Goal: Task Accomplishment & Management: Manage account settings

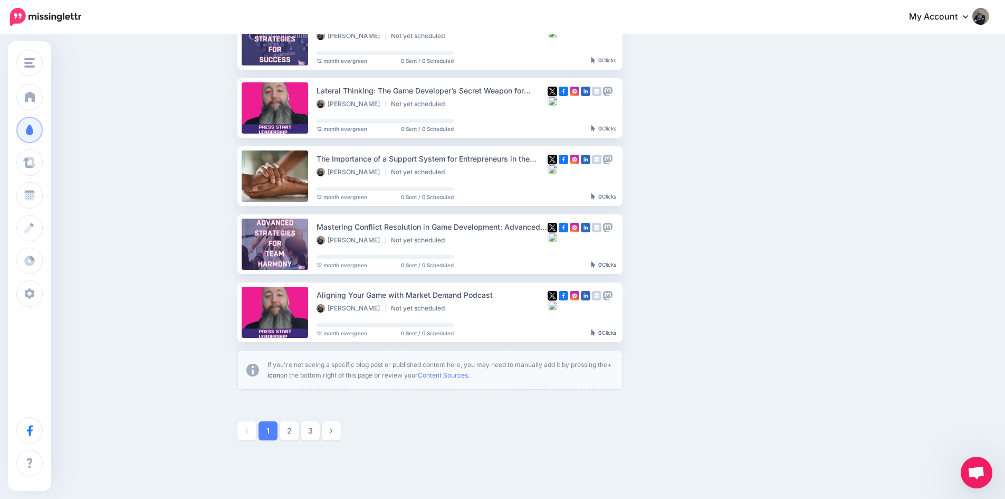
click at [315, 430] on link "3" at bounding box center [310, 430] width 19 height 19
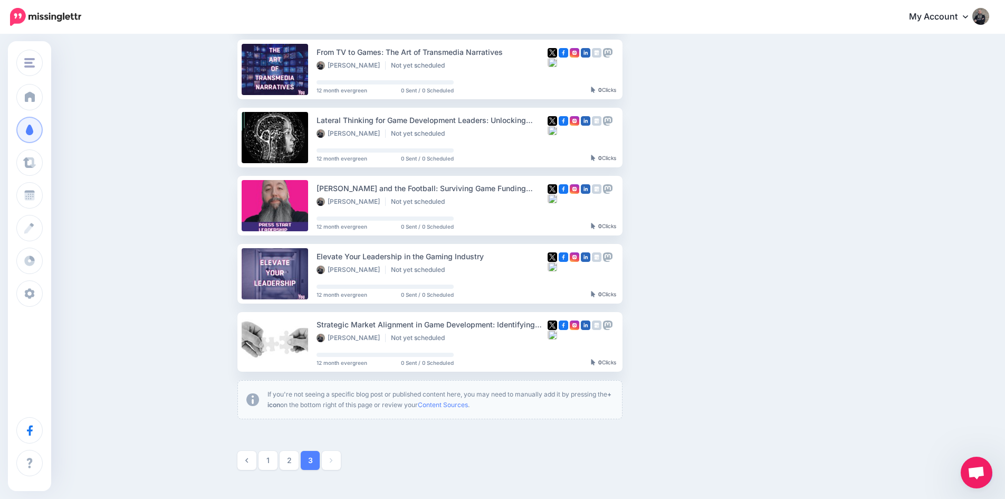
scroll to position [245, 0]
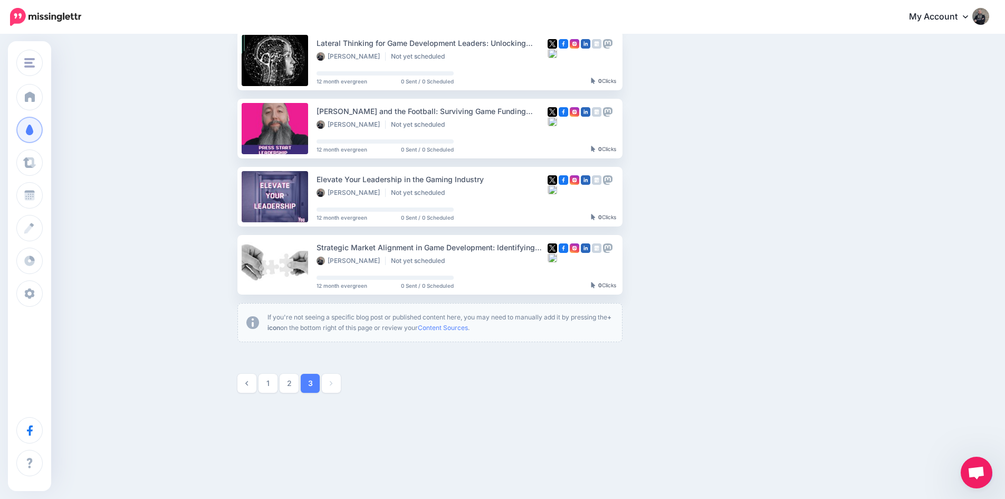
click at [672, 267] on link "Setup Campaign" at bounding box center [666, 264] width 72 height 19
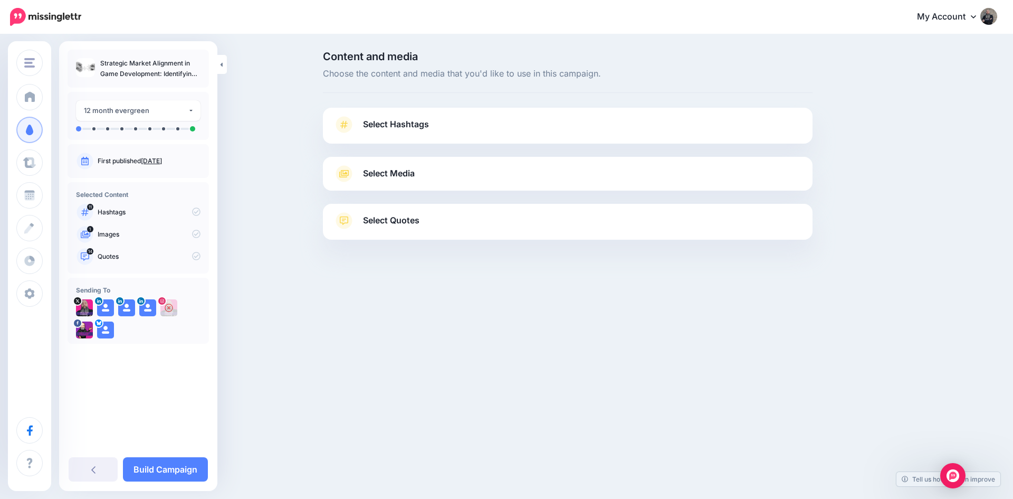
click at [406, 122] on span "Select Hashtags" at bounding box center [396, 124] width 66 height 14
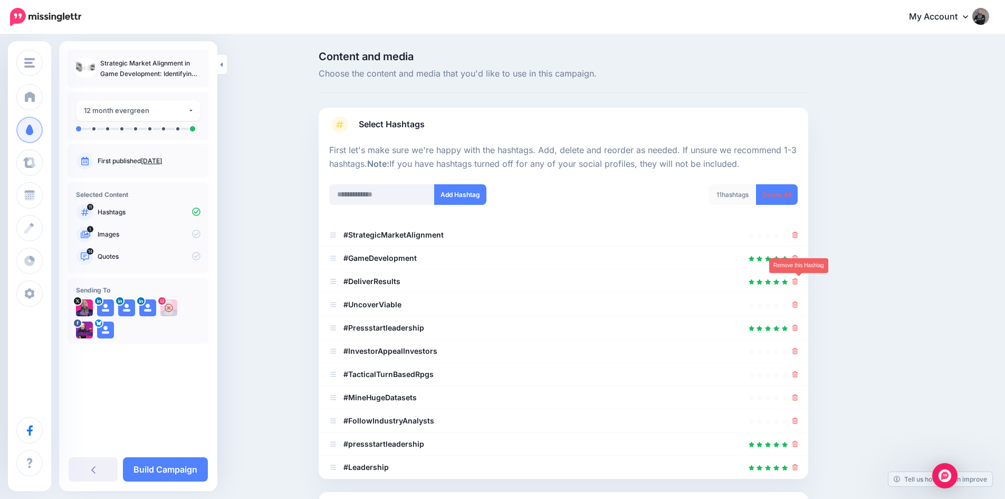
click at [798, 280] on icon at bounding box center [796, 281] width 6 height 6
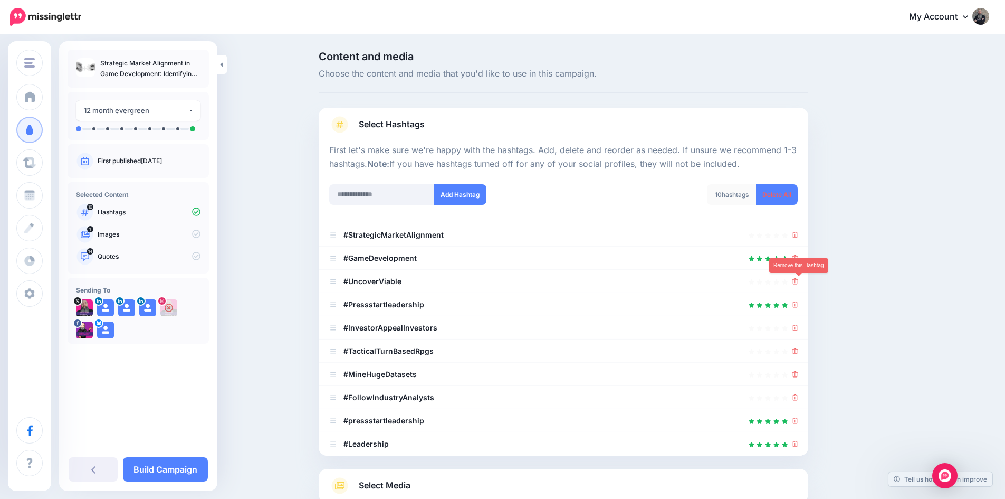
click at [798, 281] on icon at bounding box center [796, 281] width 6 height 6
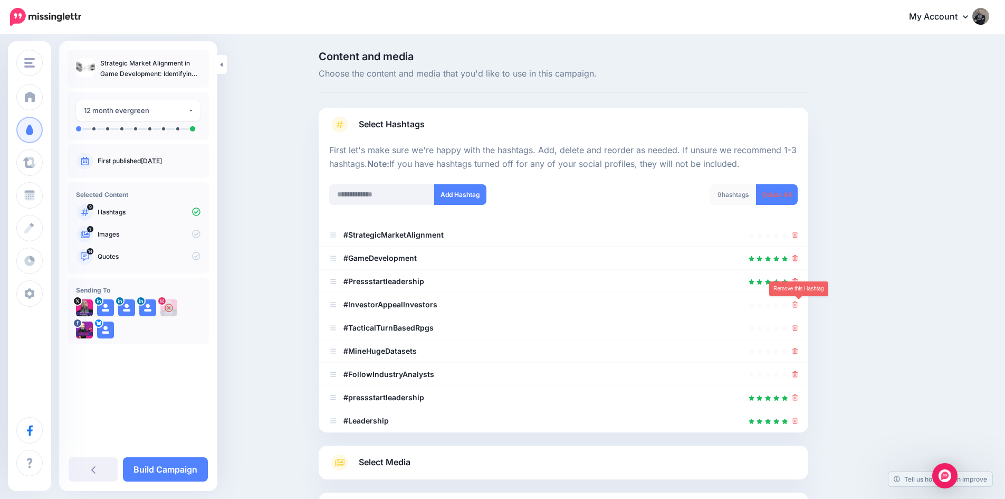
click at [798, 304] on icon at bounding box center [796, 304] width 6 height 6
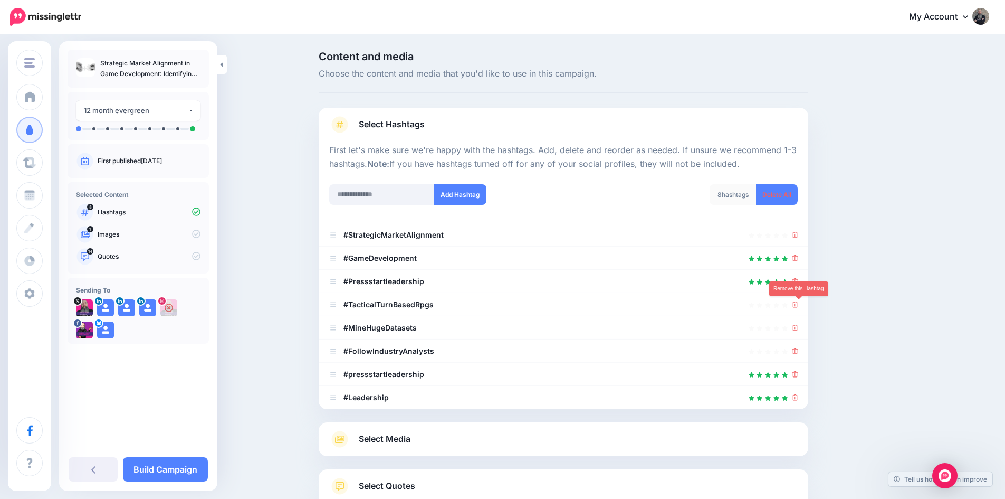
click at [798, 304] on icon at bounding box center [796, 304] width 6 height 6
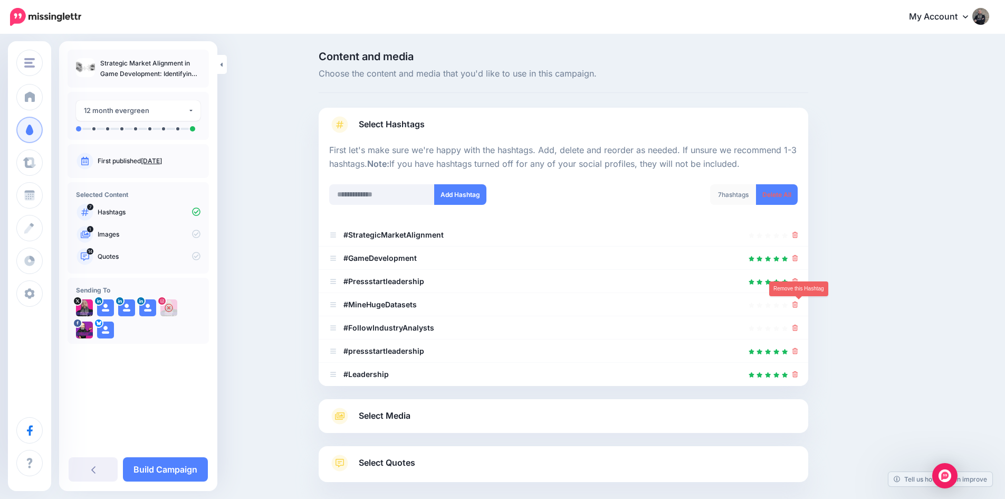
click at [798, 304] on icon at bounding box center [796, 304] width 6 height 6
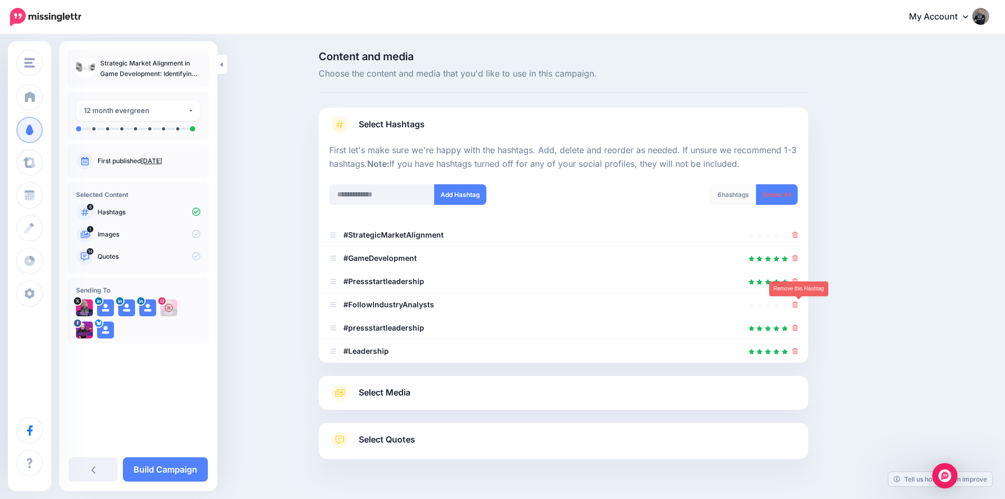
click at [798, 304] on icon at bounding box center [796, 304] width 6 height 6
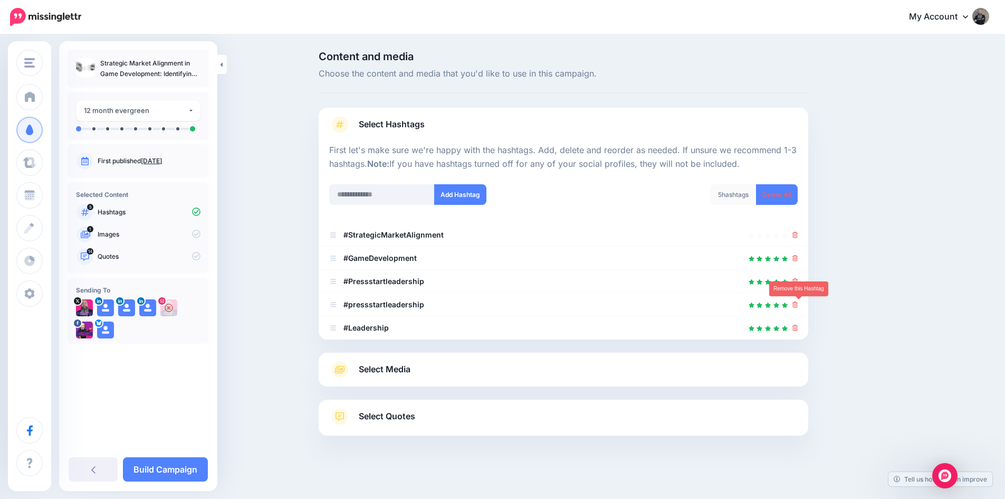
click at [798, 303] on icon at bounding box center [796, 304] width 6 height 6
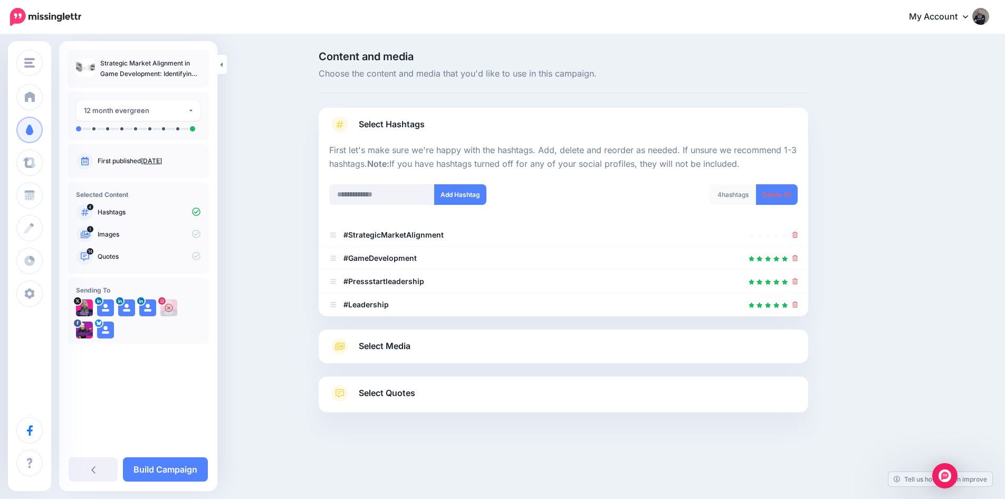
click at [384, 342] on span "Select Media" at bounding box center [385, 346] width 52 height 14
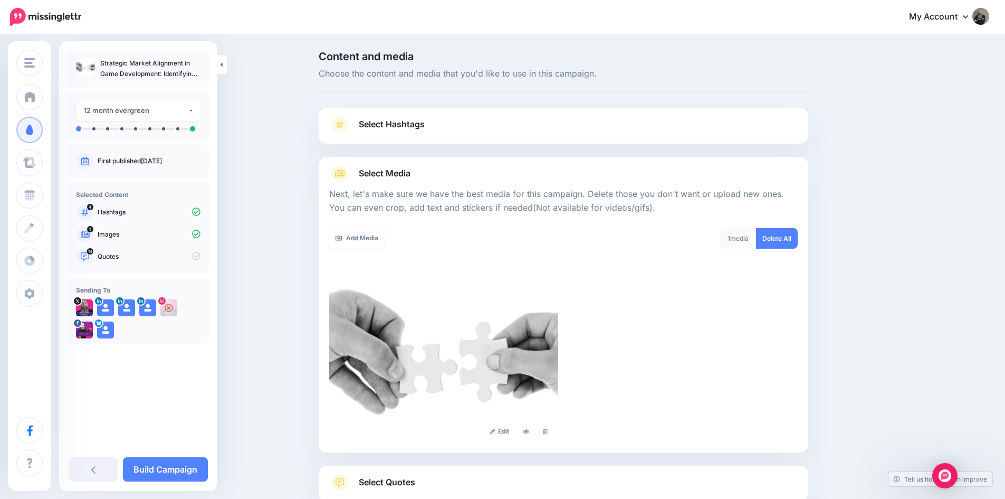
click at [368, 240] on link "Add Media" at bounding box center [356, 238] width 55 height 21
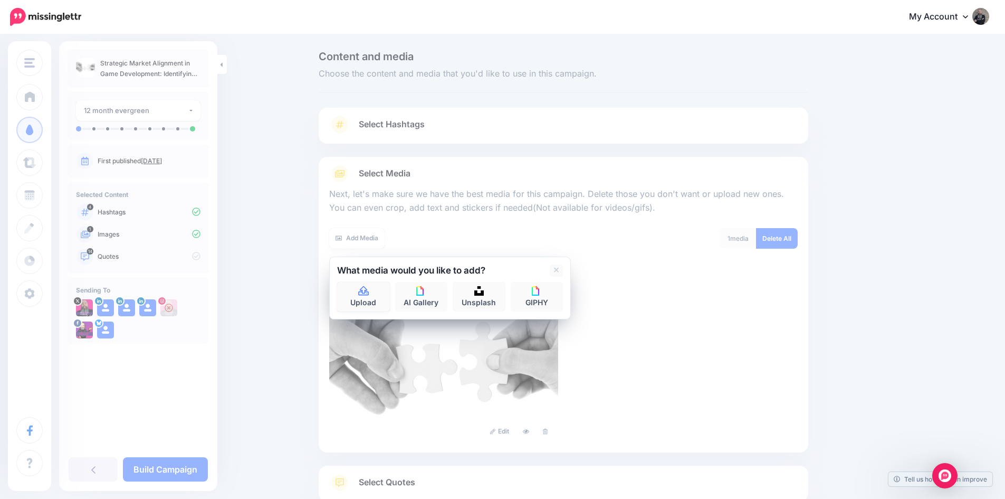
click at [366, 292] on icon at bounding box center [363, 290] width 11 height 9
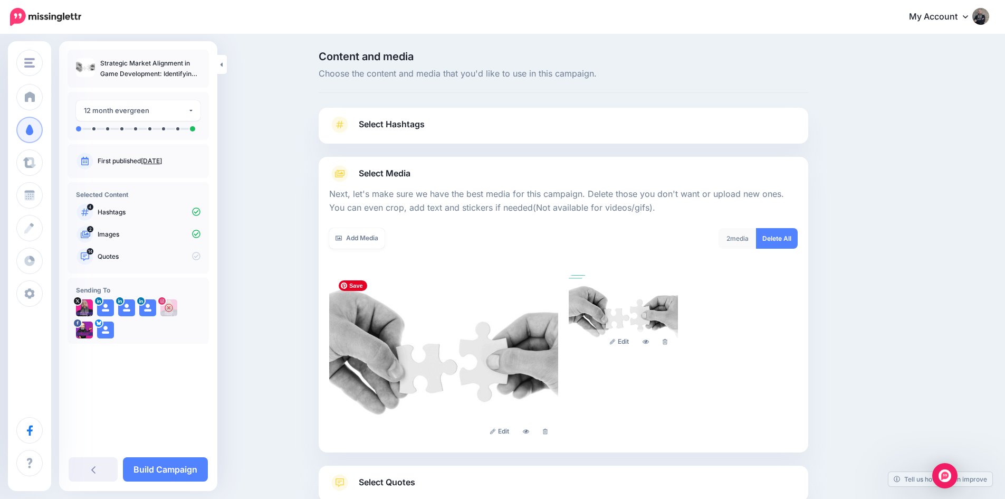
scroll to position [86, 0]
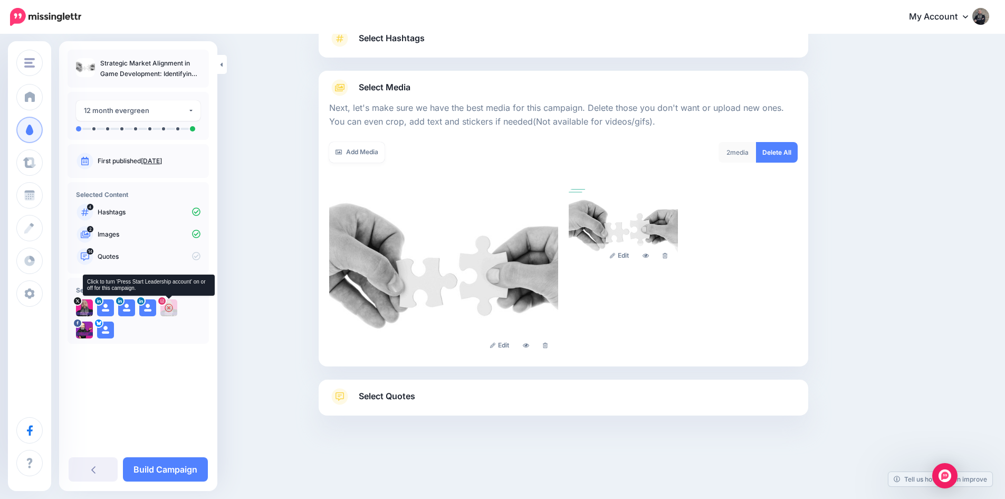
click at [166, 307] on img at bounding box center [168, 307] width 17 height 17
click at [406, 398] on span "Select Quotes" at bounding box center [387, 396] width 56 height 14
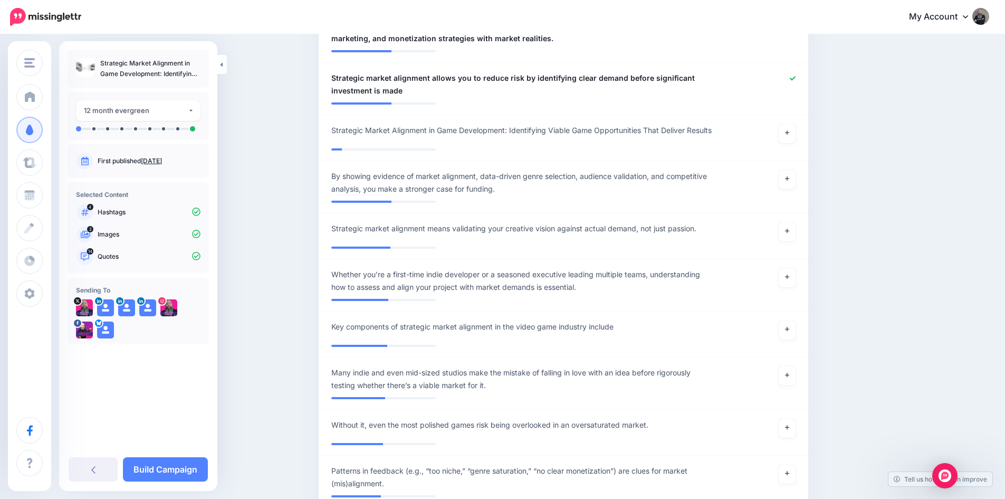
scroll to position [983, 0]
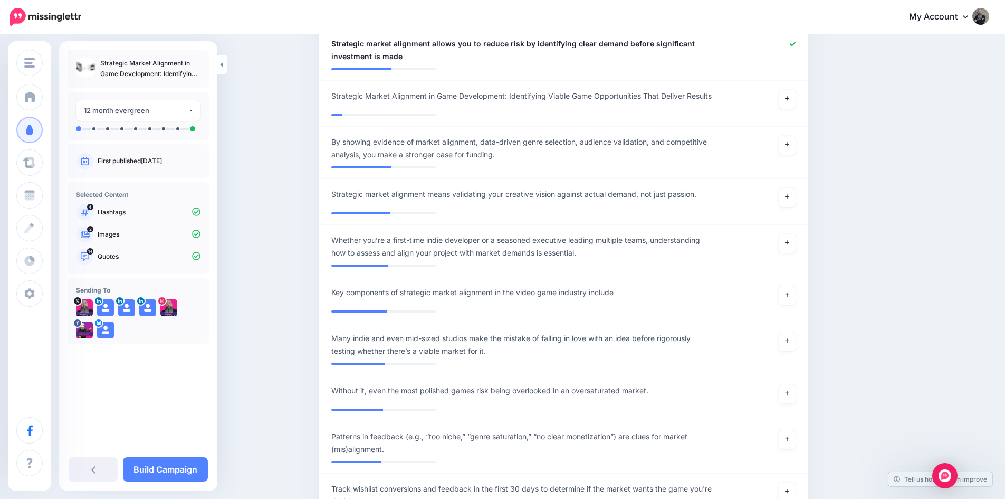
click at [795, 98] on link at bounding box center [787, 99] width 17 height 19
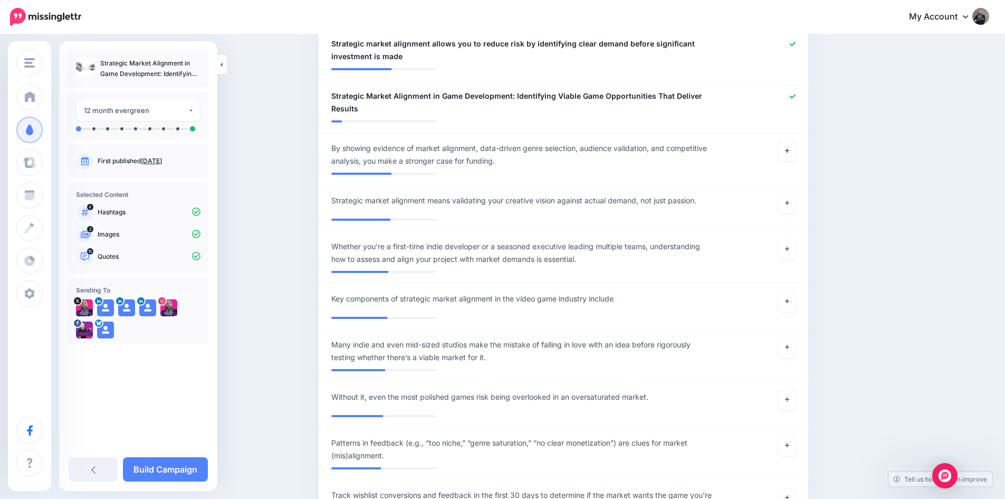
click at [791, 158] on link at bounding box center [787, 151] width 17 height 19
click at [791, 195] on link at bounding box center [787, 203] width 17 height 19
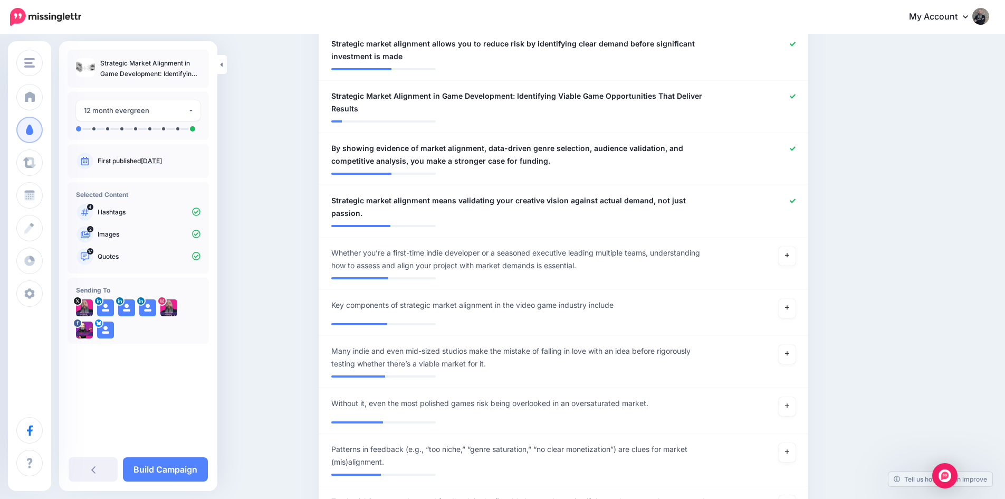
click at [785, 247] on link at bounding box center [787, 255] width 17 height 19
click at [788, 299] on link at bounding box center [787, 308] width 17 height 19
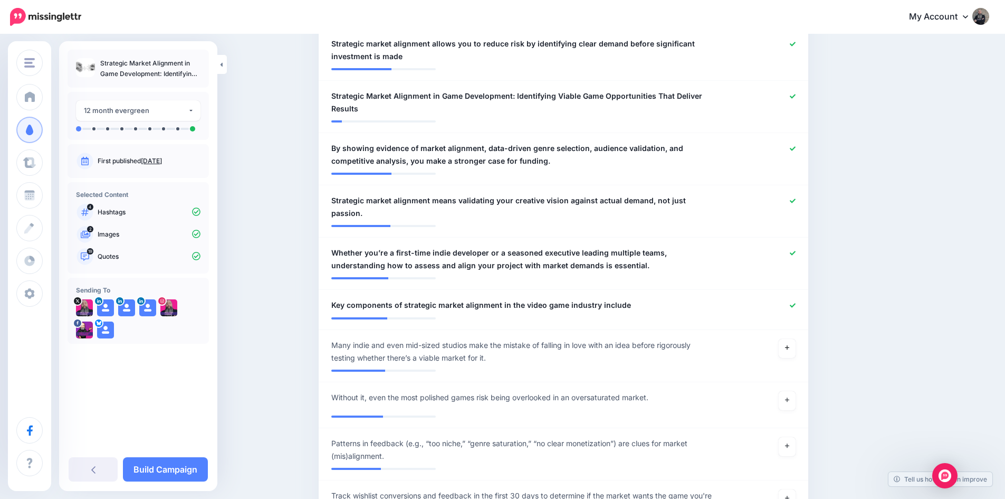
click at [795, 339] on link at bounding box center [787, 348] width 17 height 19
click at [794, 391] on link at bounding box center [787, 400] width 17 height 19
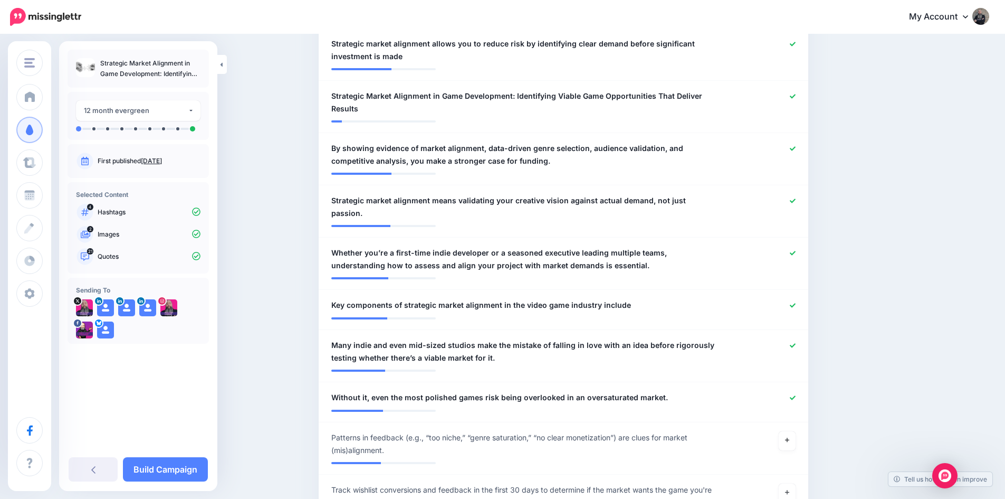
click at [788, 435] on link at bounding box center [787, 440] width 17 height 19
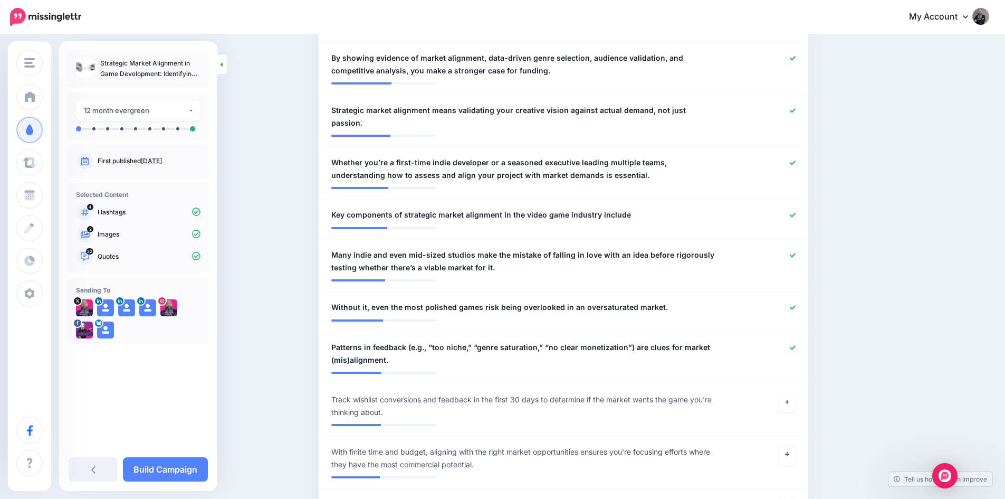
scroll to position [1141, 0]
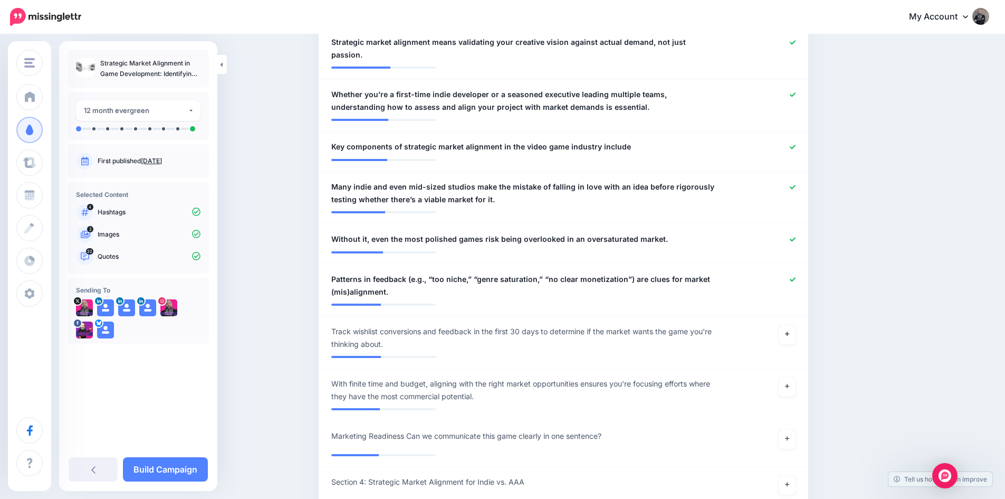
click at [789, 328] on link at bounding box center [787, 334] width 17 height 19
click at [791, 379] on link at bounding box center [787, 386] width 17 height 19
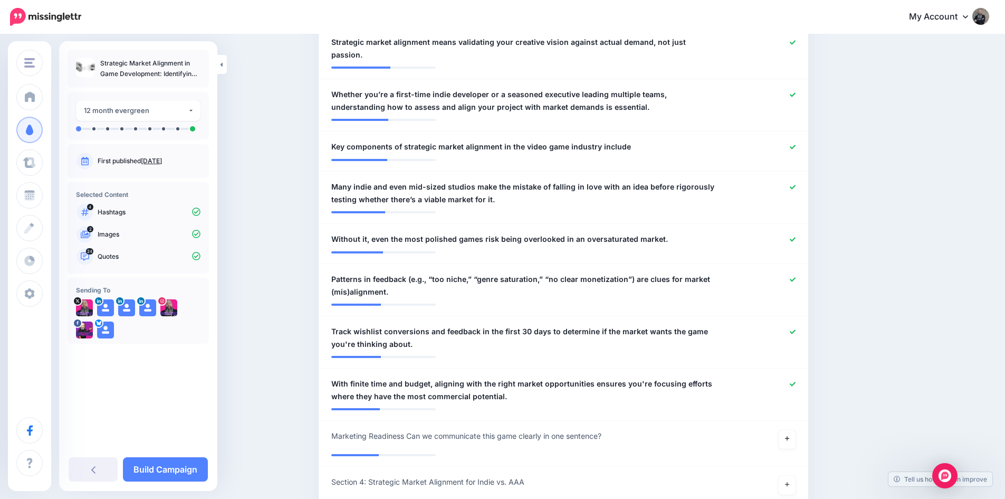
click at [792, 430] on link at bounding box center [787, 439] width 17 height 19
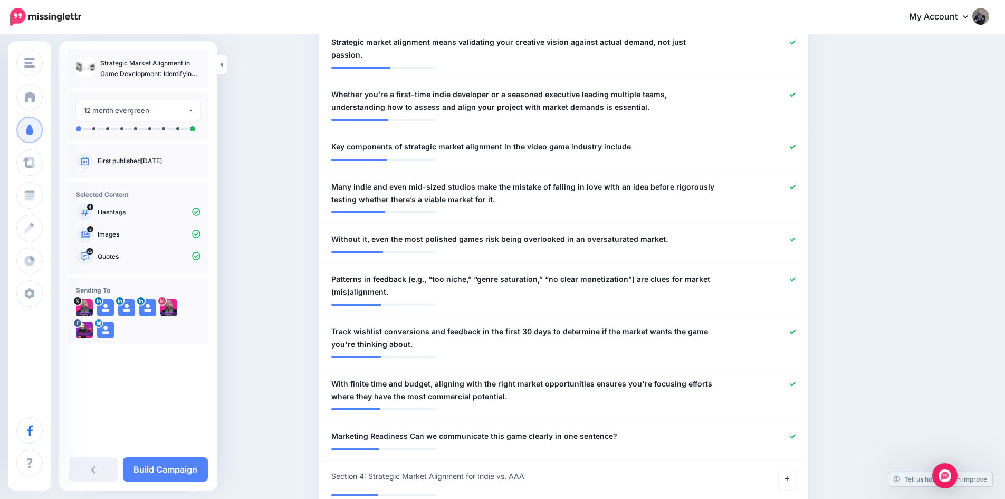
click at [163, 465] on link "Build Campaign" at bounding box center [165, 469] width 85 height 24
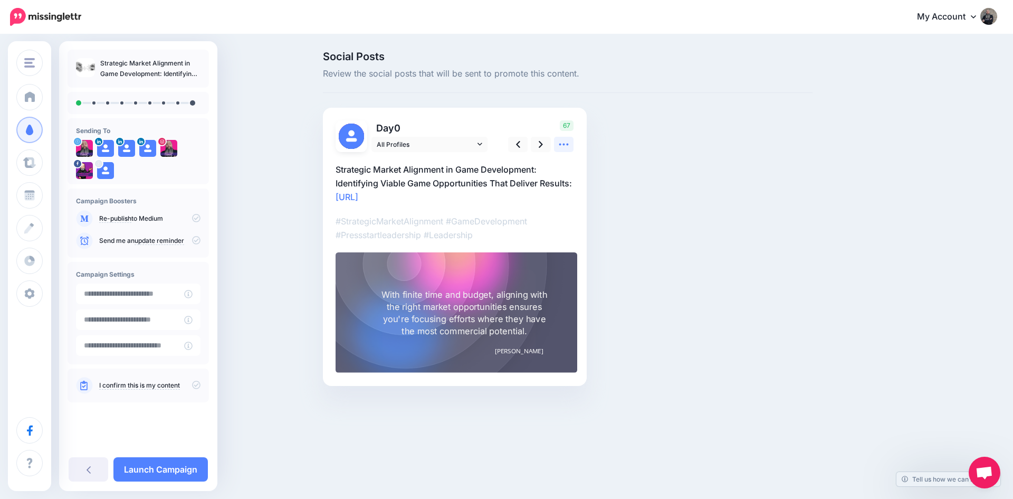
click at [557, 142] on link at bounding box center [564, 144] width 20 height 15
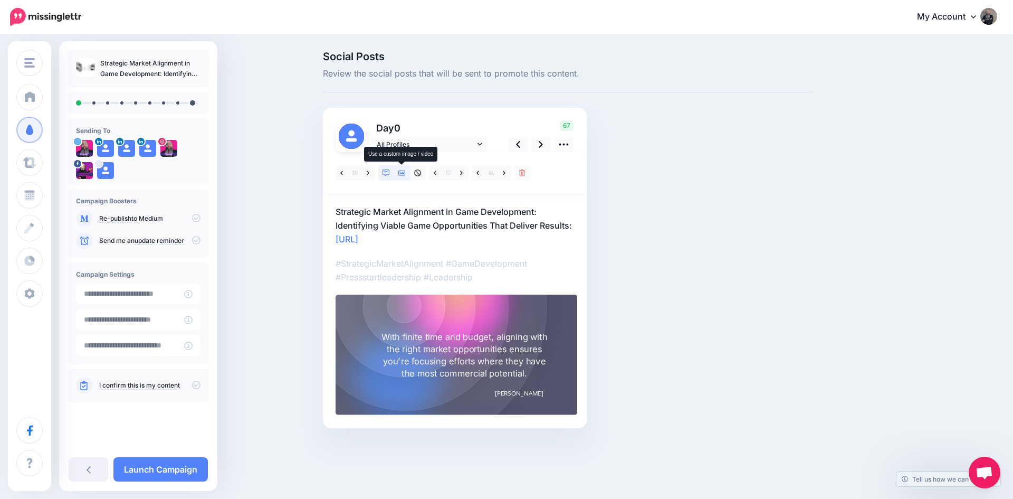
click at [398, 171] on icon at bounding box center [401, 172] width 7 height 5
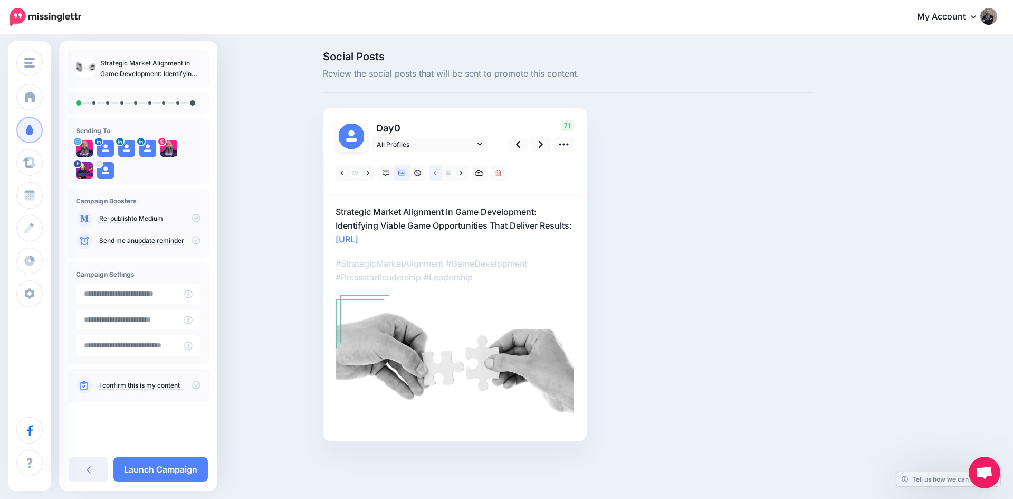
click at [437, 172] on link at bounding box center [435, 172] width 13 height 15
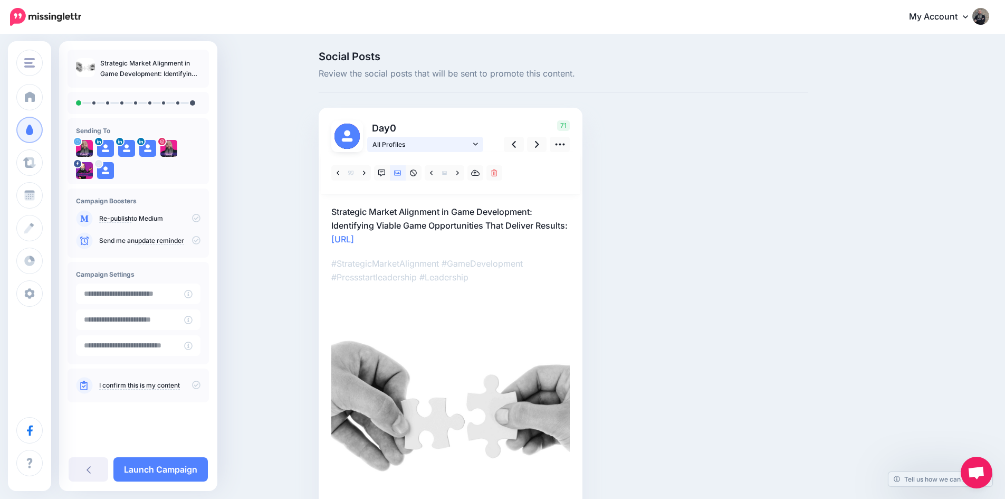
click at [431, 144] on span "All Profiles" at bounding box center [422, 144] width 98 height 11
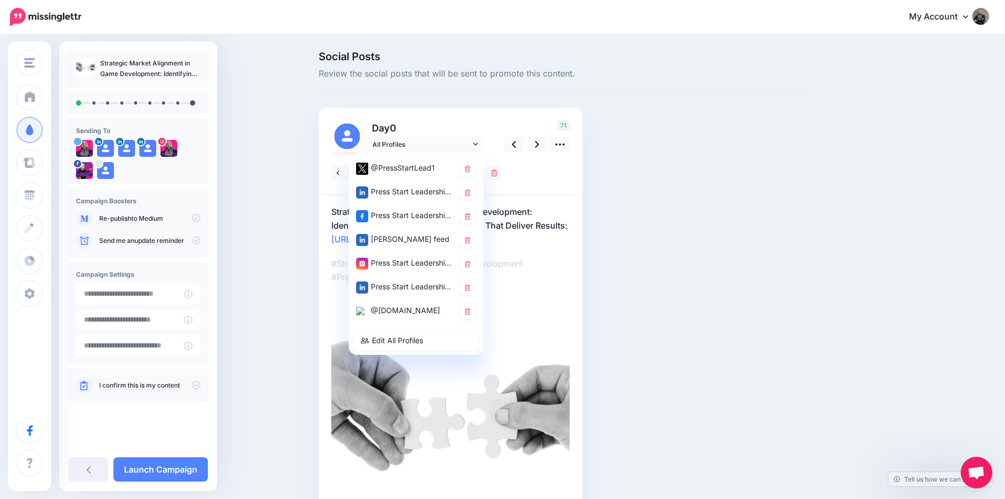
click at [415, 311] on div "@[DOMAIN_NAME]" at bounding box center [405, 310] width 98 height 13
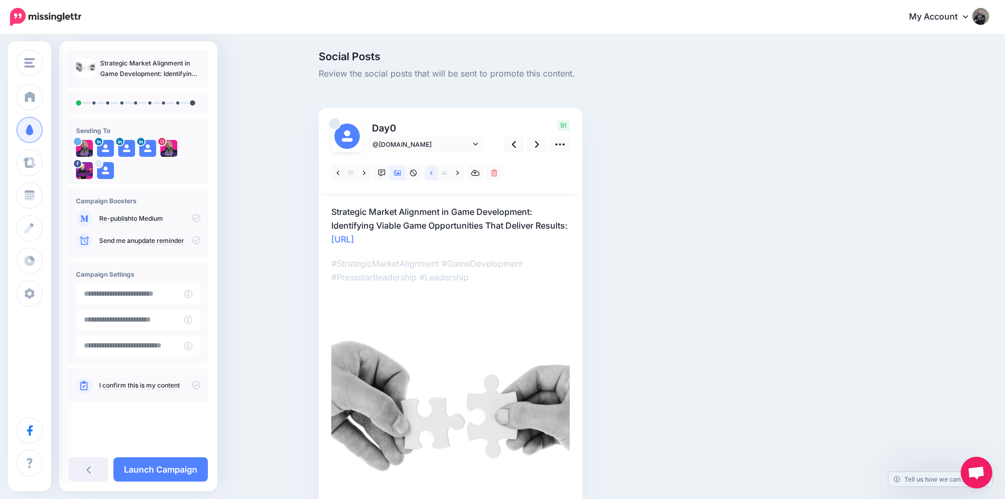
click at [438, 169] on link at bounding box center [431, 172] width 13 height 15
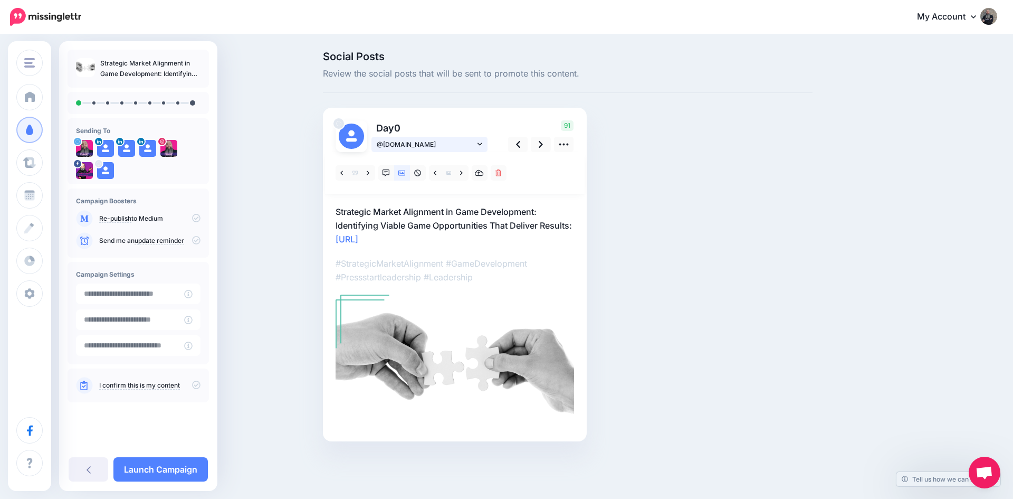
click at [422, 144] on span "@[DOMAIN_NAME]" at bounding box center [426, 144] width 98 height 11
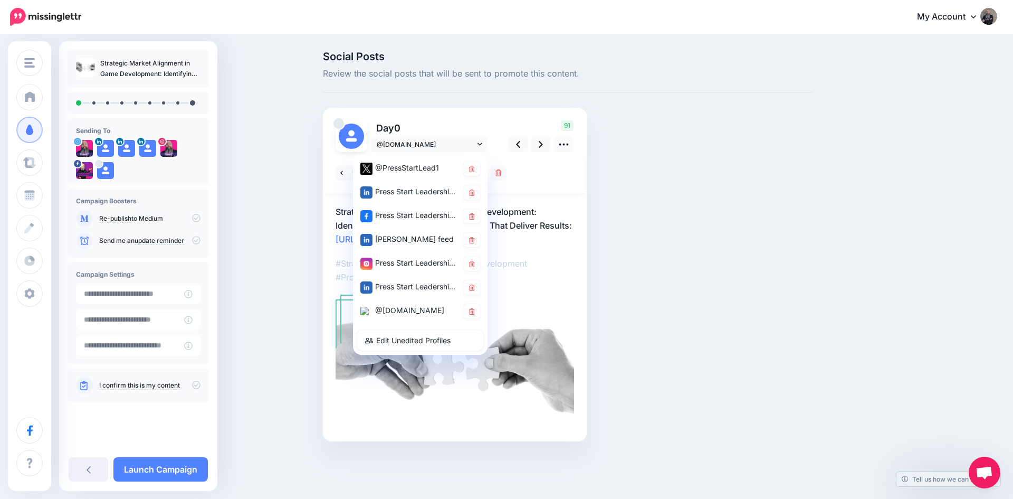
click at [408, 168] on div "@PressStartLead1" at bounding box center [409, 167] width 98 height 13
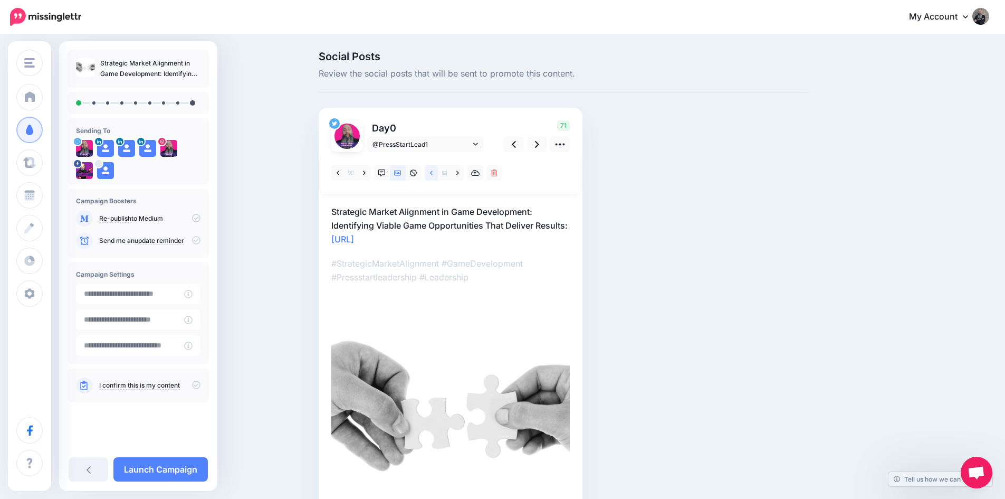
click at [431, 174] on link at bounding box center [431, 172] width 13 height 15
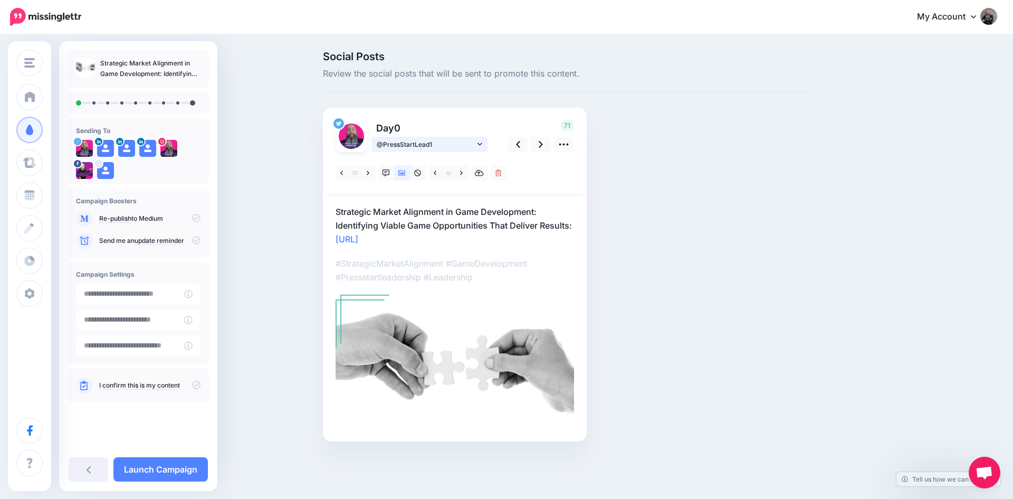
click at [438, 144] on span "@PressStartLead1" at bounding box center [426, 144] width 98 height 11
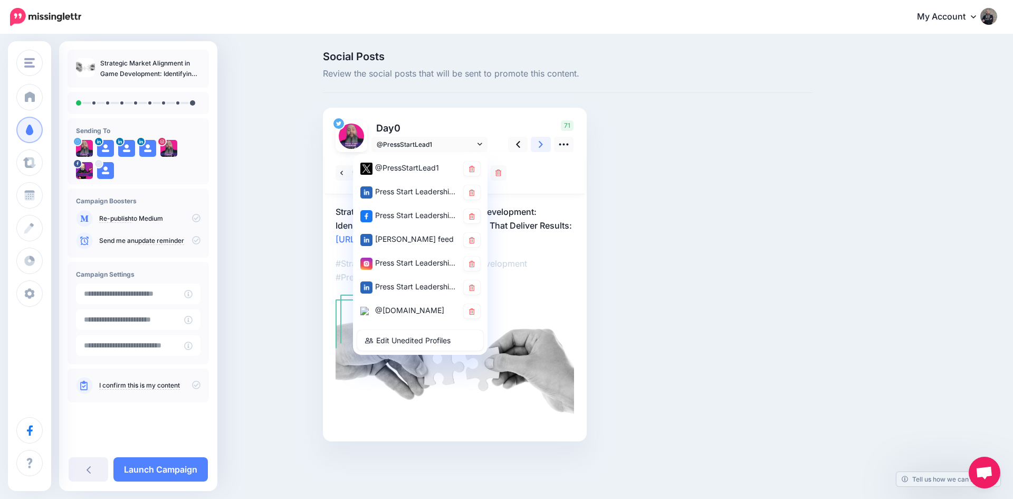
click at [535, 146] on link at bounding box center [541, 144] width 20 height 15
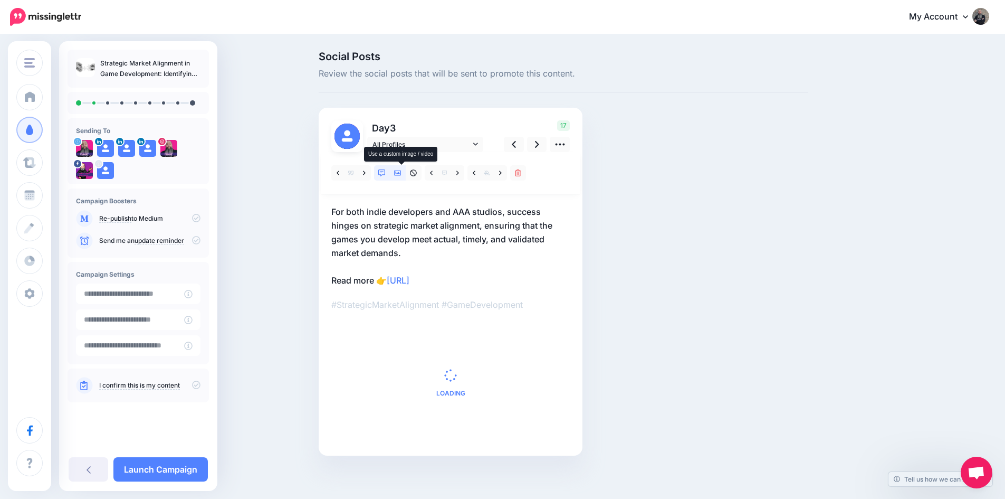
click at [399, 173] on icon at bounding box center [397, 172] width 7 height 7
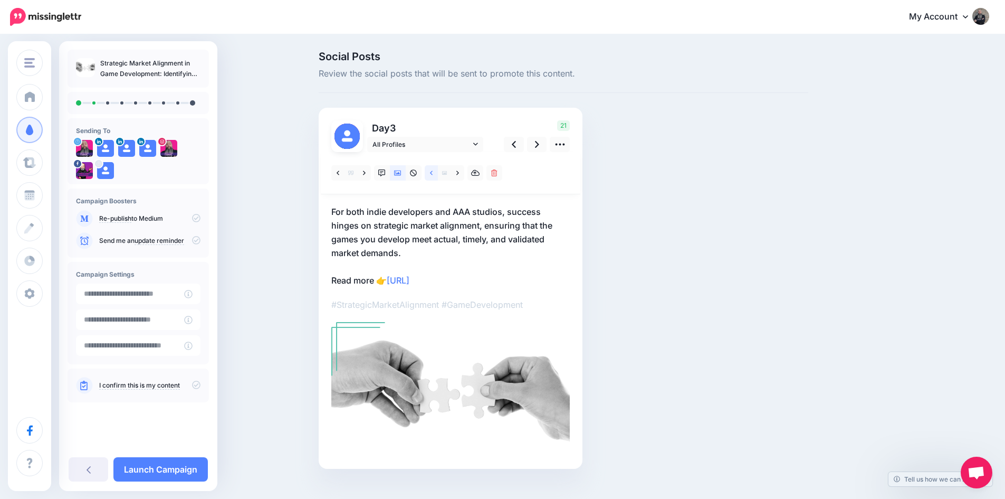
click at [433, 172] on link at bounding box center [431, 172] width 13 height 15
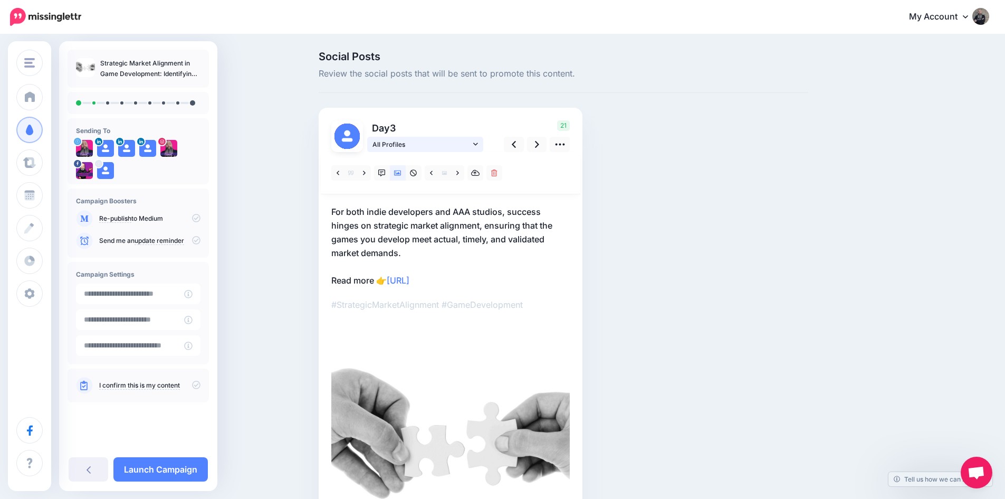
click at [420, 140] on span "All Profiles" at bounding box center [422, 144] width 98 height 11
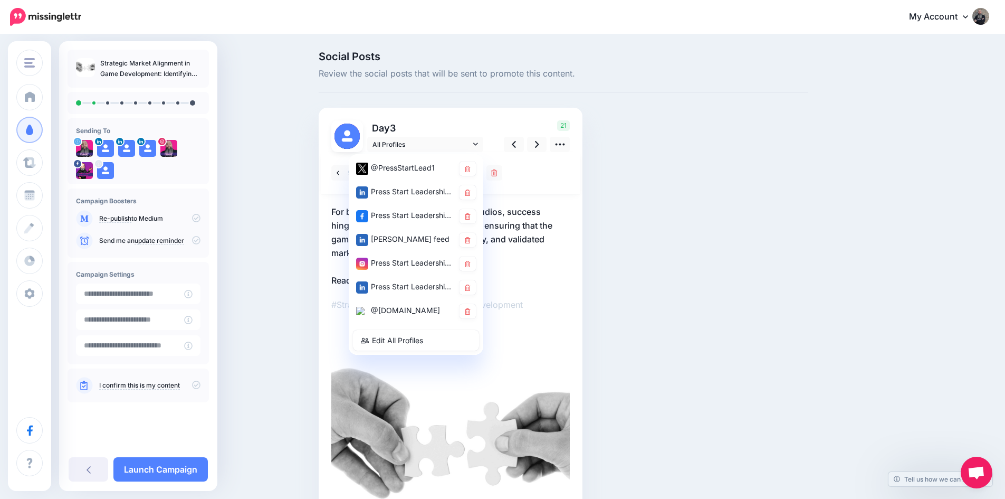
click at [419, 167] on div "@PressStartLead1" at bounding box center [405, 167] width 98 height 13
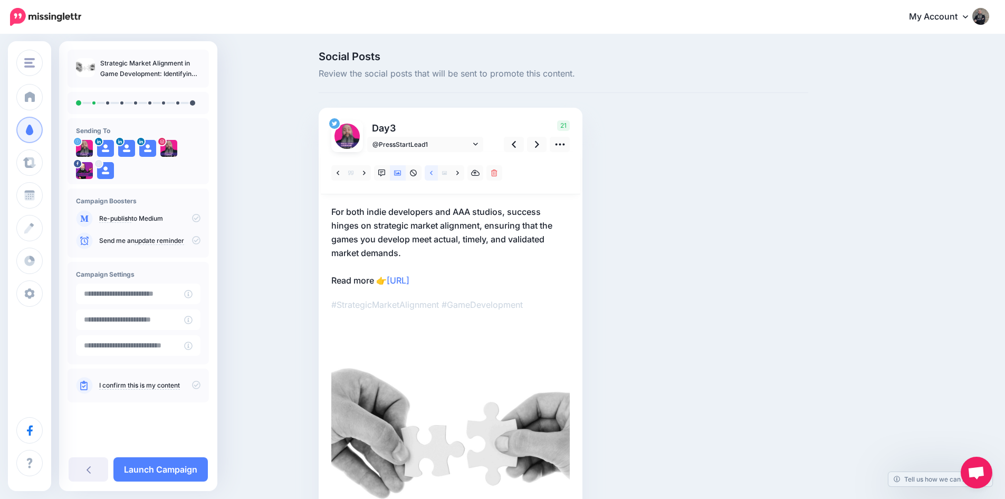
click at [438, 168] on link at bounding box center [431, 172] width 13 height 15
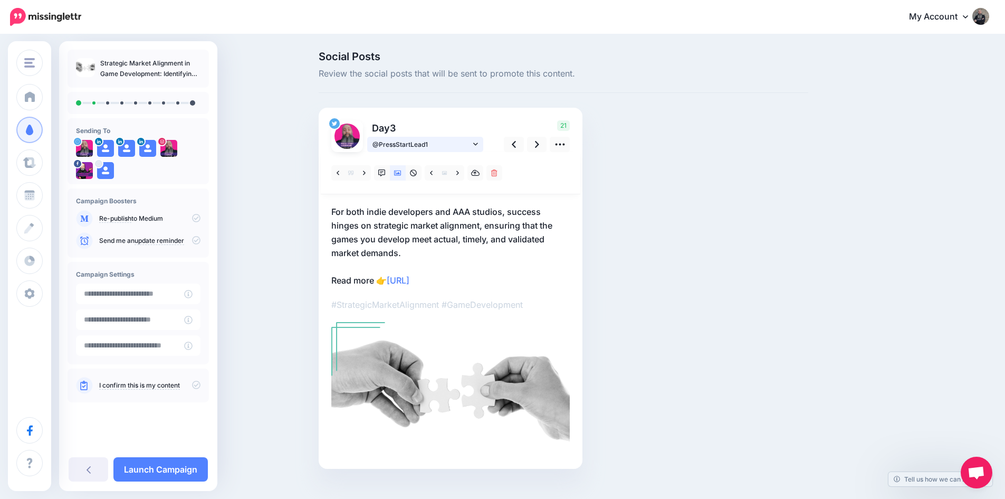
click at [440, 145] on span "@PressStartLead1" at bounding box center [422, 144] width 98 height 11
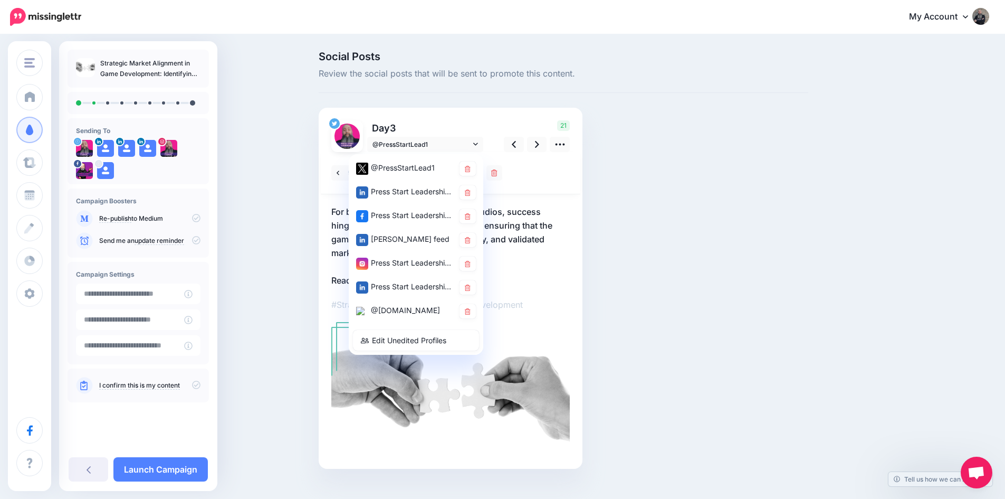
click at [417, 306] on div "@[DOMAIN_NAME]" at bounding box center [405, 310] width 98 height 13
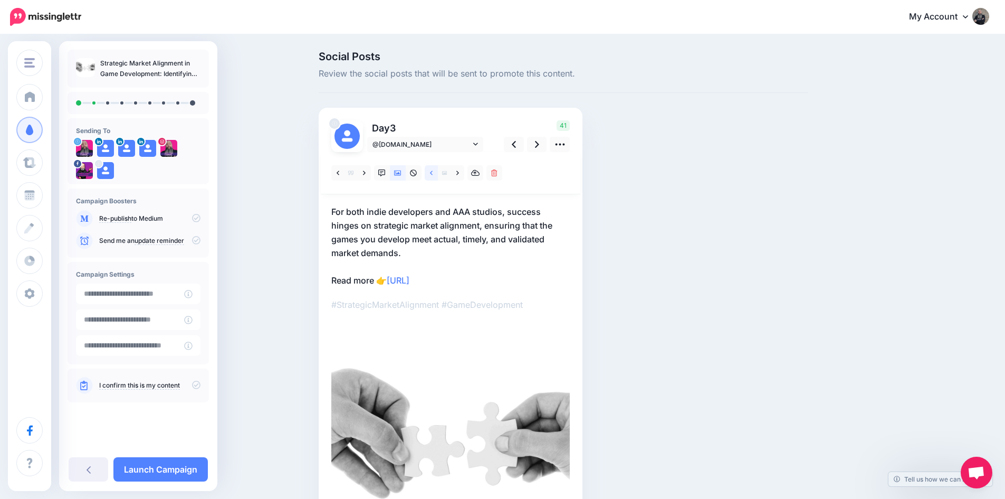
click at [433, 166] on link at bounding box center [431, 172] width 13 height 15
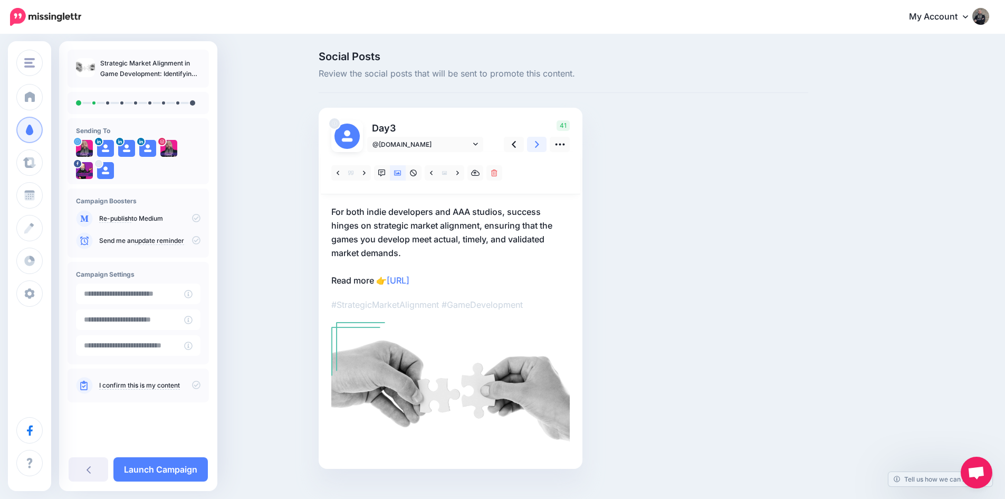
click at [539, 144] on icon at bounding box center [537, 144] width 4 height 11
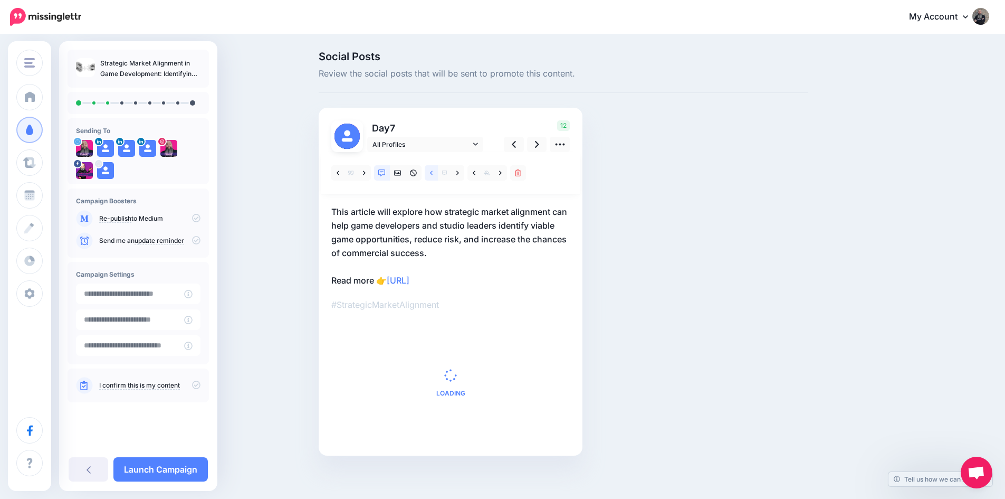
click at [433, 177] on link at bounding box center [431, 172] width 13 height 15
click at [401, 173] on icon at bounding box center [397, 172] width 7 height 7
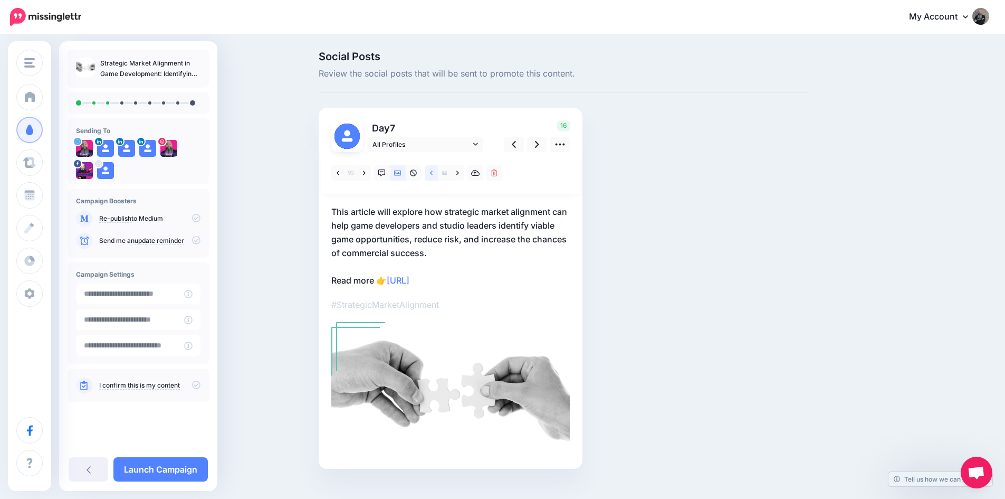
click at [433, 171] on icon at bounding box center [431, 172] width 3 height 7
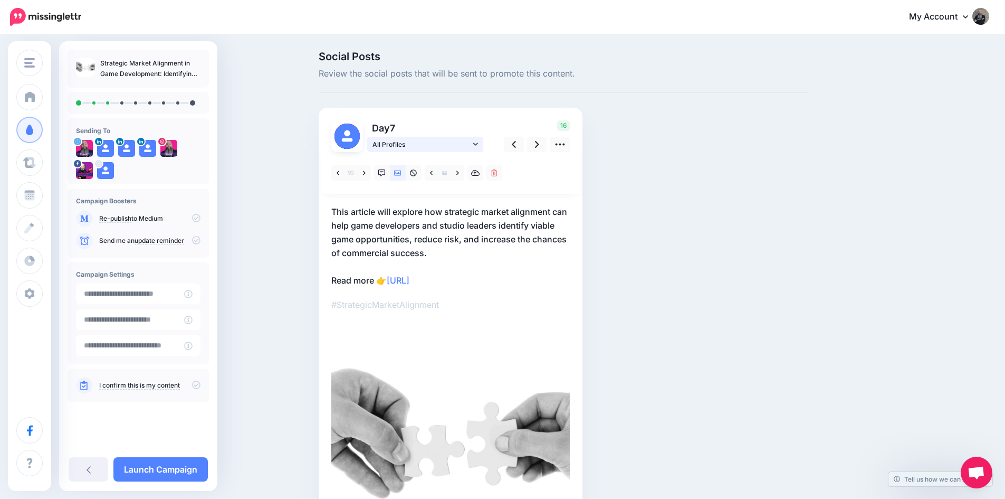
click at [414, 146] on span "All Profiles" at bounding box center [422, 144] width 98 height 11
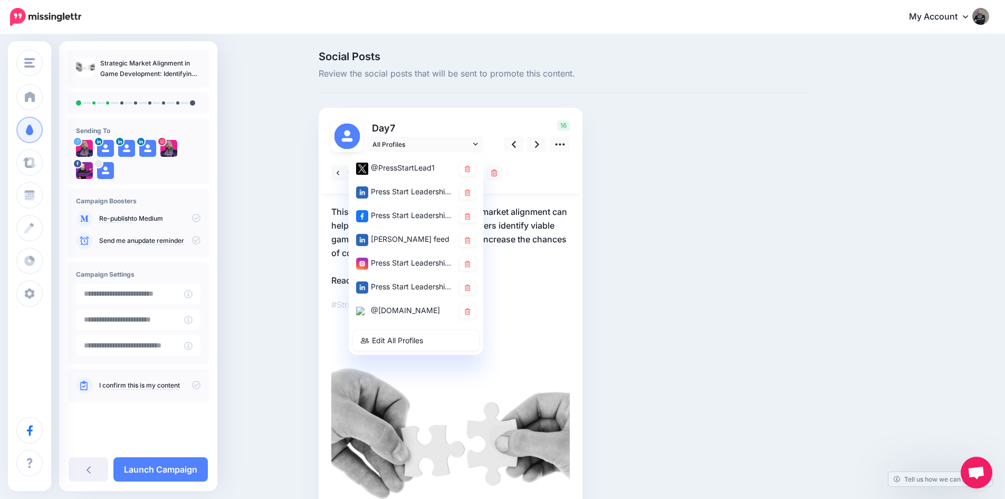
click at [413, 163] on div "@PressStartLead1" at bounding box center [405, 167] width 98 height 13
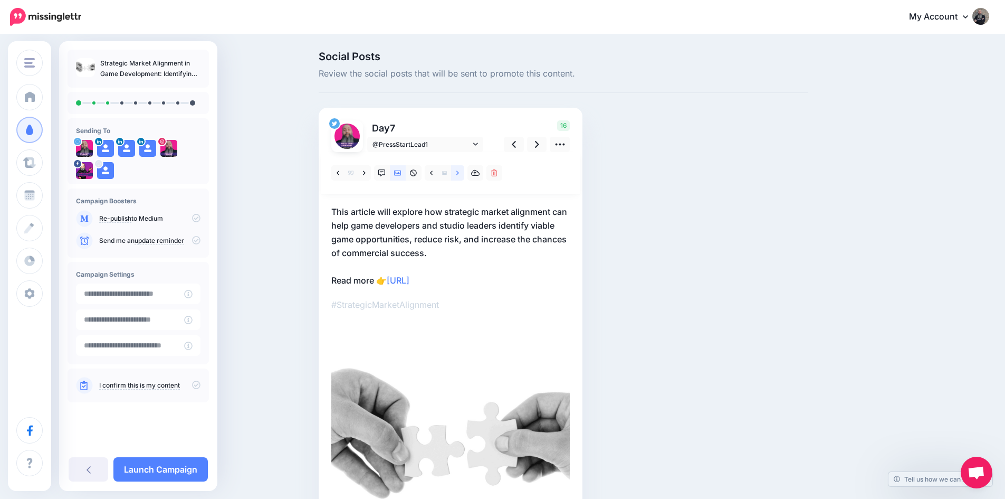
click at [459, 175] on icon at bounding box center [457, 172] width 3 height 7
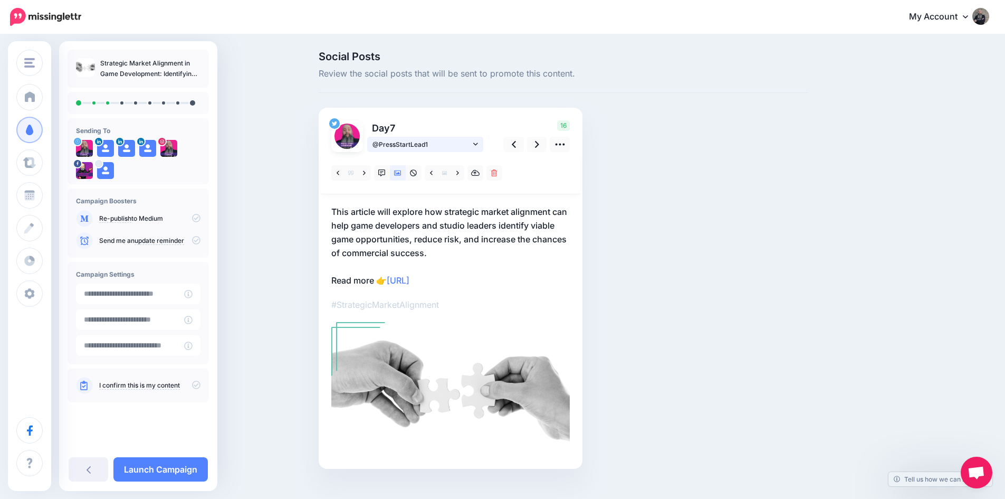
click at [395, 143] on span "@PressStartLead1" at bounding box center [422, 144] width 98 height 11
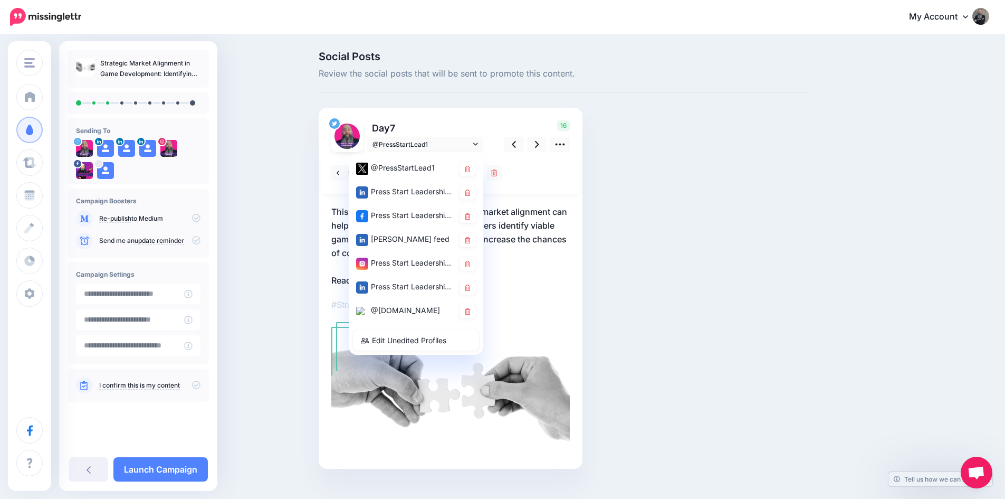
click at [398, 308] on div "@[DOMAIN_NAME]" at bounding box center [405, 310] width 98 height 13
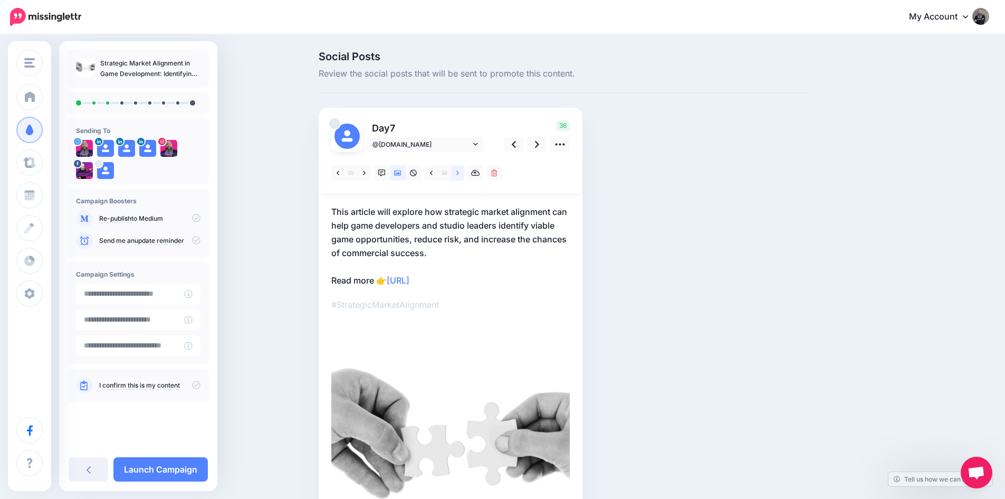
click at [464, 174] on link at bounding box center [457, 172] width 13 height 15
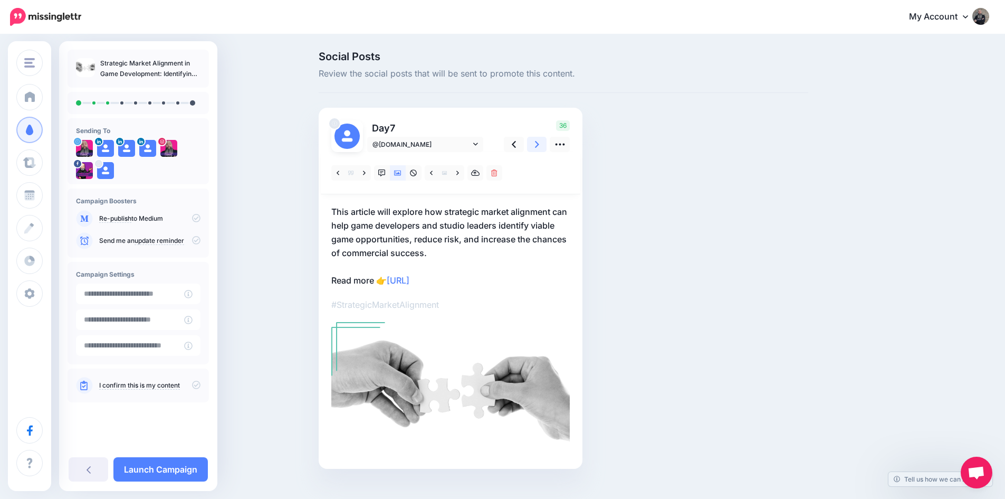
click at [538, 144] on link at bounding box center [537, 144] width 20 height 15
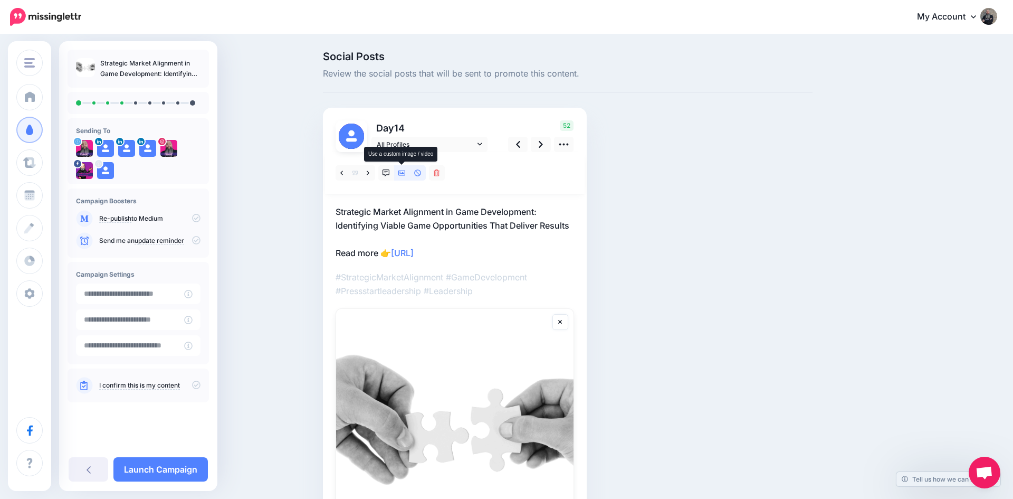
click at [401, 173] on icon at bounding box center [401, 172] width 7 height 7
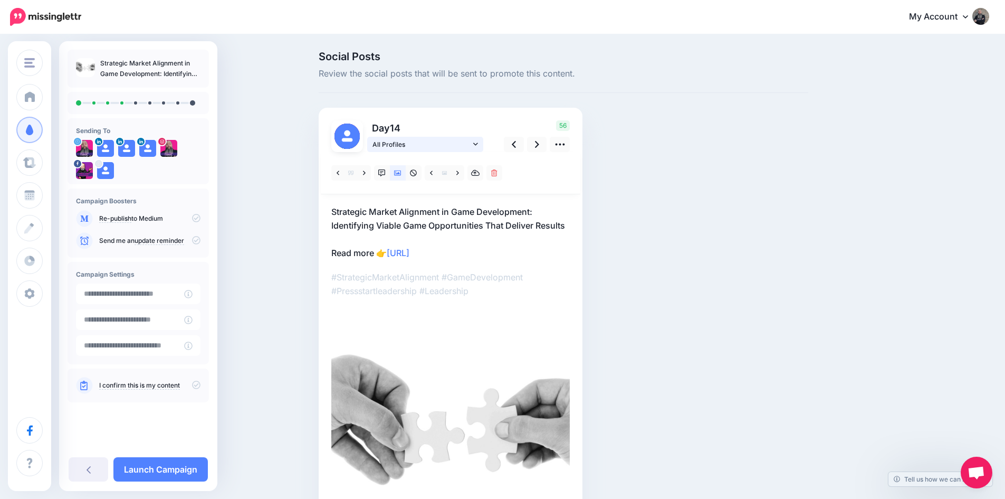
click at [412, 144] on span "All Profiles" at bounding box center [422, 144] width 98 height 11
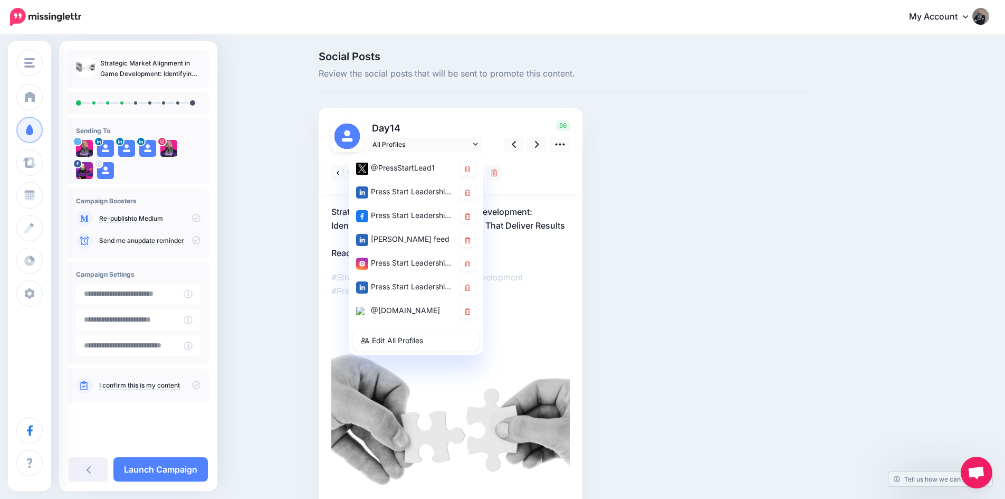
click at [409, 171] on div "@PressStartLead1" at bounding box center [405, 167] width 98 height 13
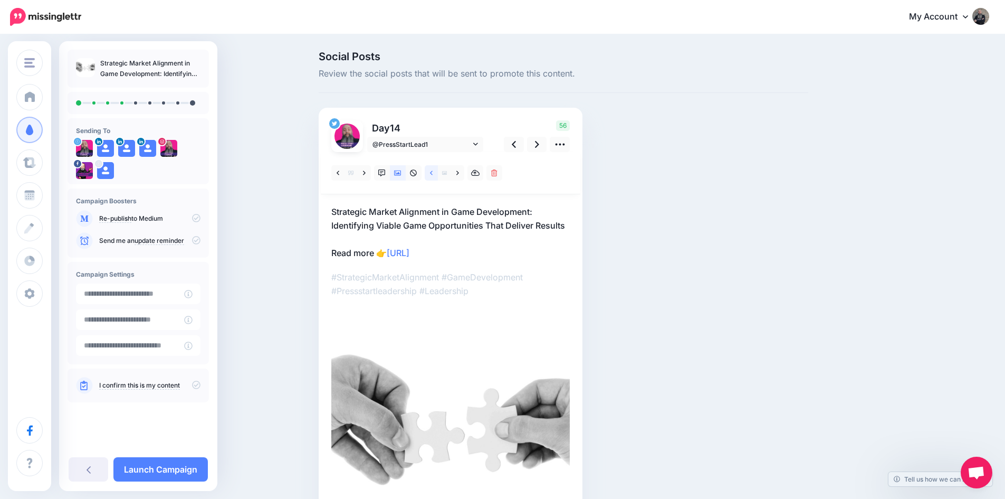
click at [437, 174] on link at bounding box center [431, 172] width 13 height 15
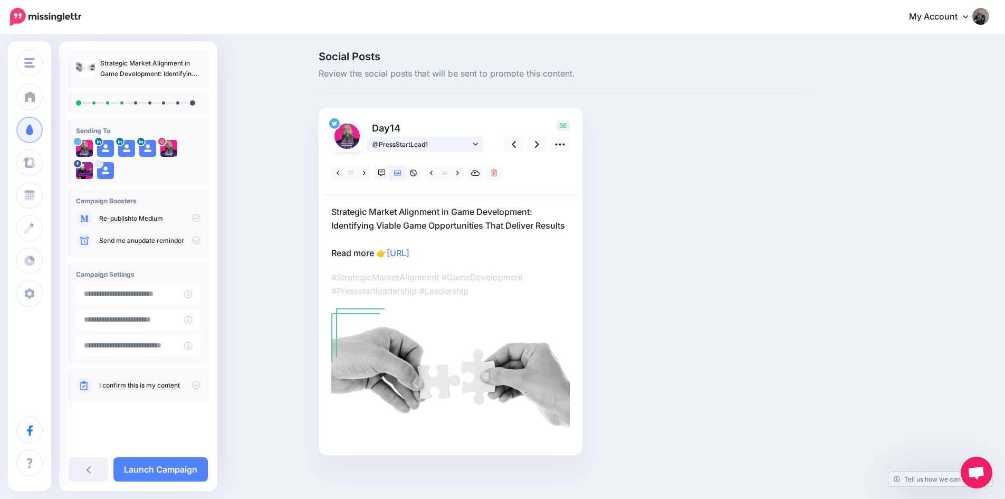
click at [428, 146] on span "@PressStartLead1" at bounding box center [422, 144] width 98 height 11
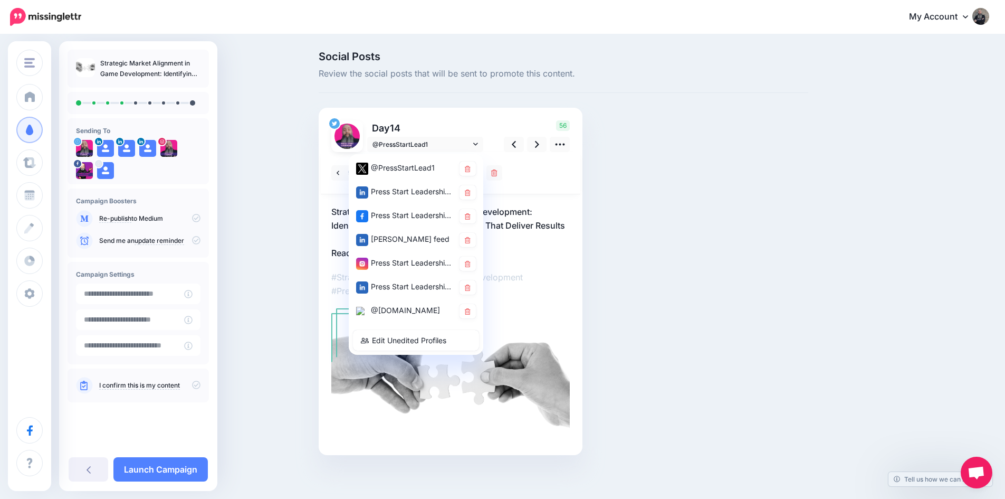
click at [409, 311] on div "@[DOMAIN_NAME]" at bounding box center [405, 310] width 98 height 13
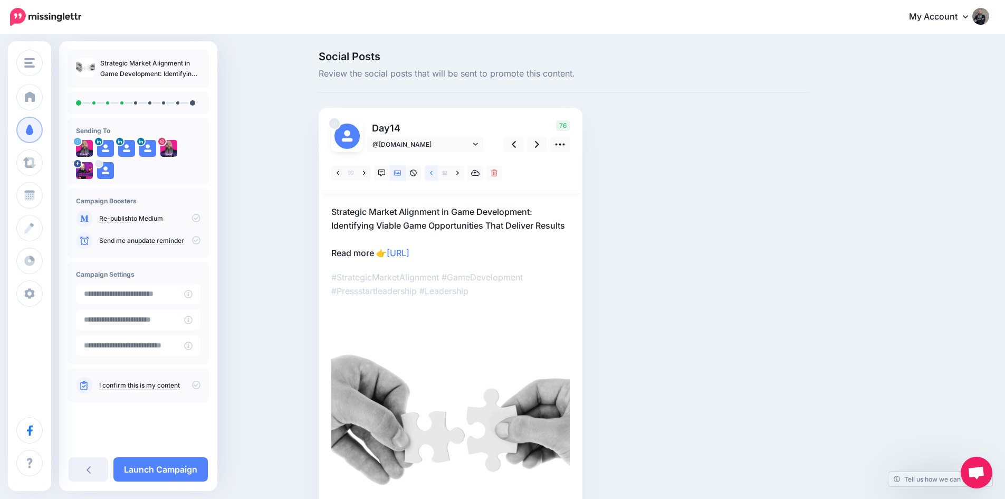
click at [432, 174] on link at bounding box center [431, 172] width 13 height 15
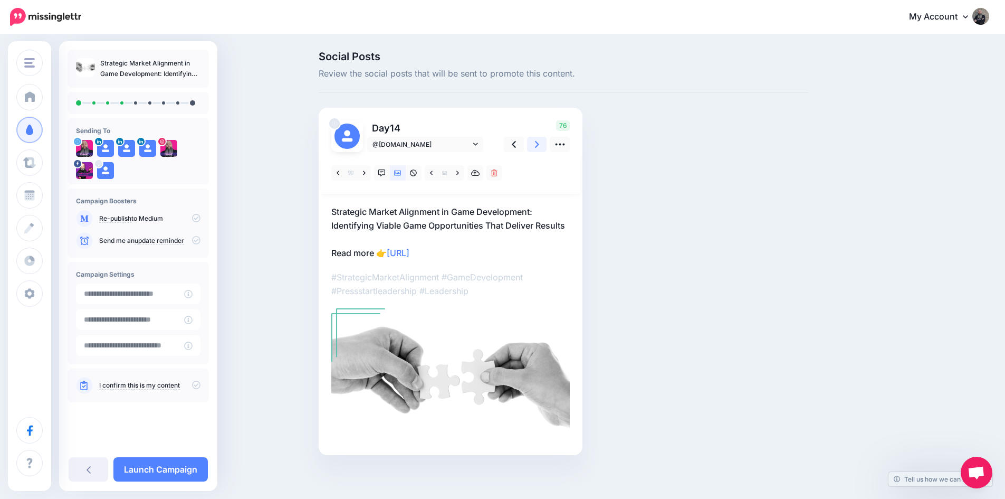
click at [538, 145] on link at bounding box center [537, 144] width 20 height 15
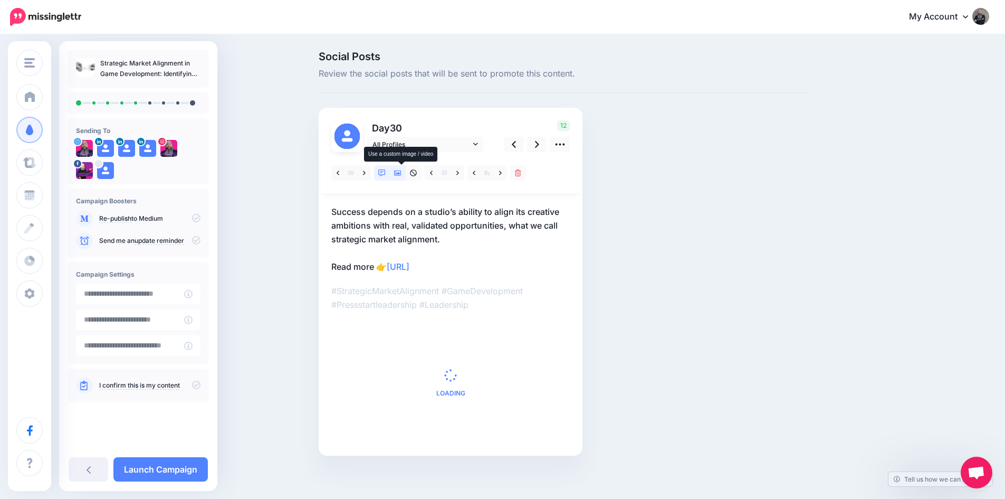
click at [398, 175] on icon at bounding box center [397, 172] width 7 height 7
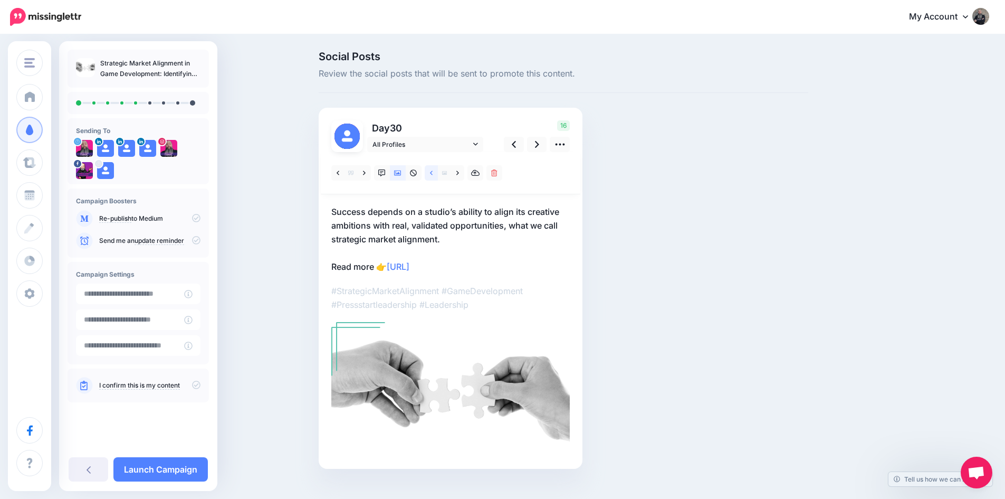
click at [433, 173] on icon at bounding box center [431, 172] width 3 height 7
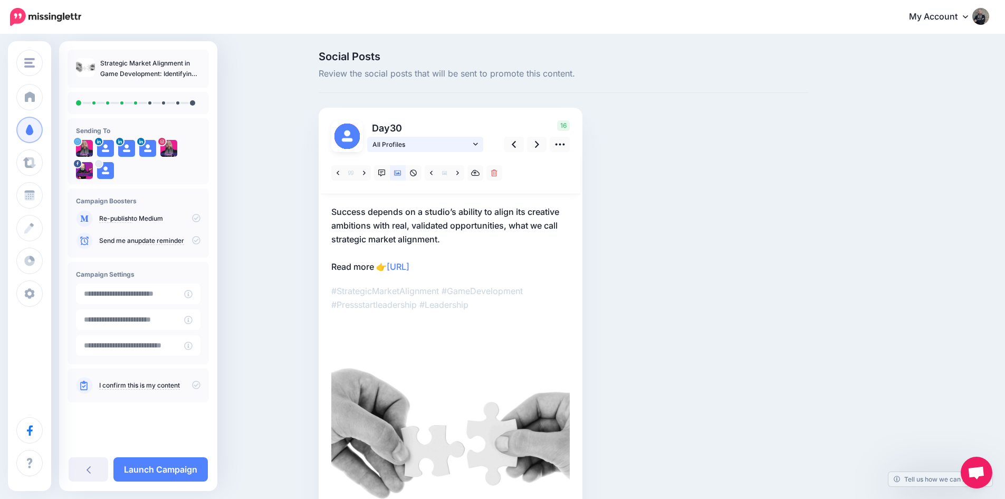
click at [433, 145] on span "All Profiles" at bounding box center [422, 144] width 98 height 11
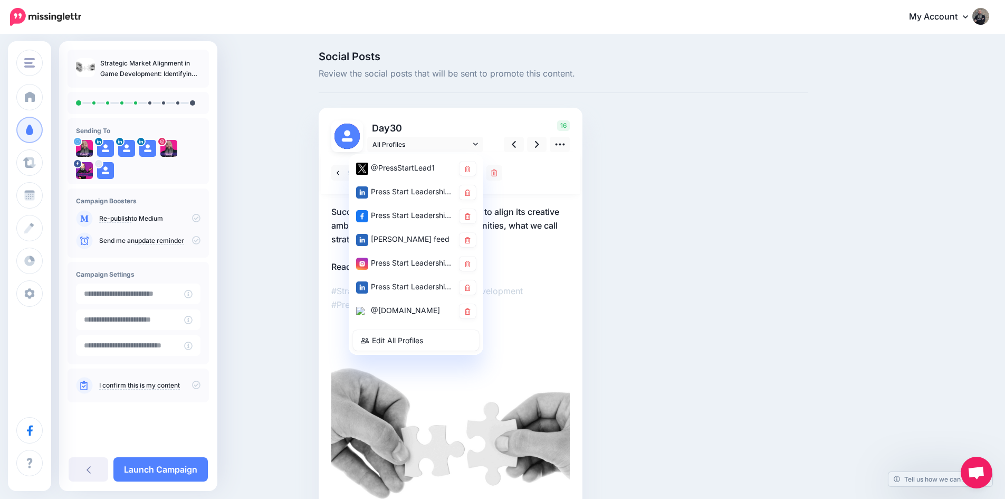
click at [402, 165] on div "@PressStartLead1" at bounding box center [405, 167] width 98 height 13
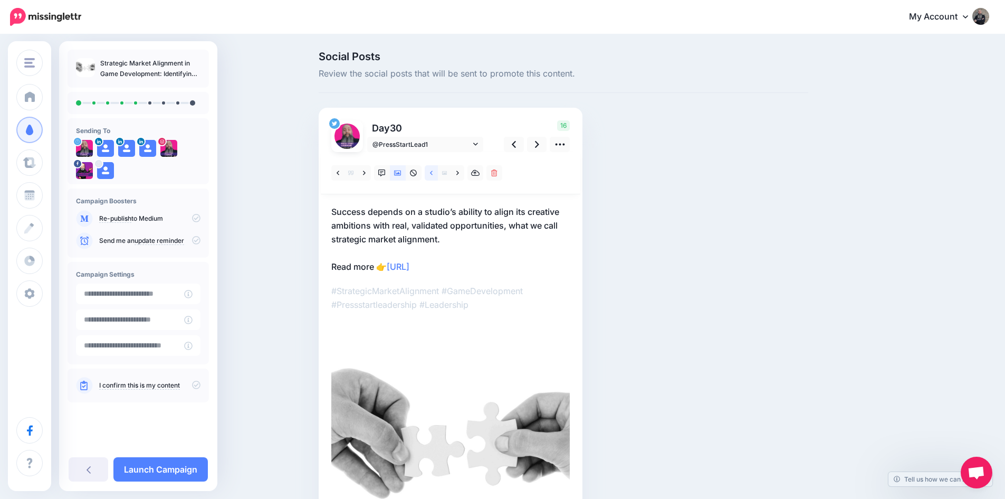
click at [437, 171] on link at bounding box center [431, 172] width 13 height 15
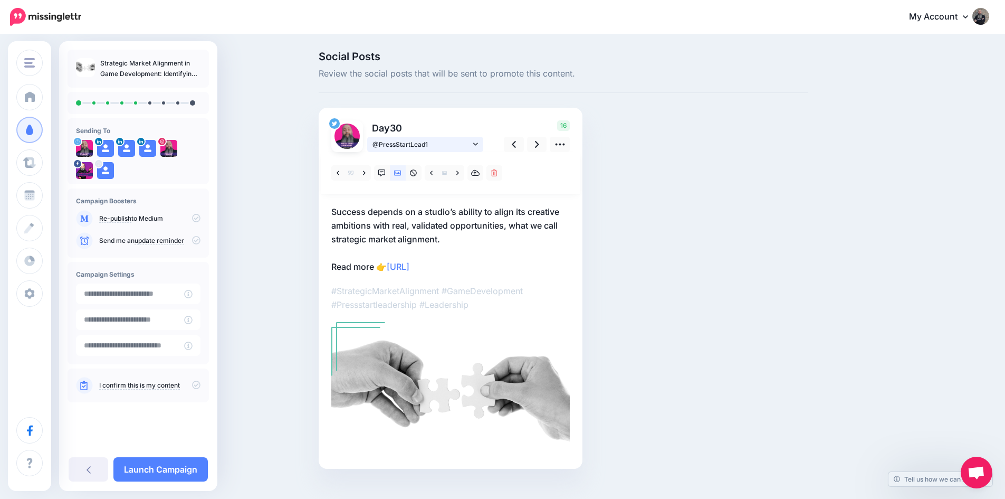
click at [423, 142] on span "@PressStartLead1" at bounding box center [422, 144] width 98 height 11
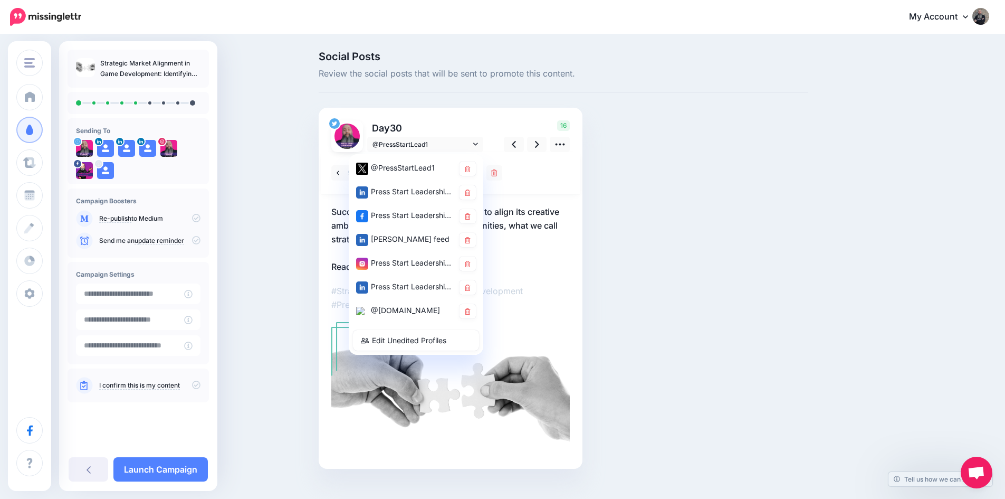
click at [409, 311] on div "@[DOMAIN_NAME]" at bounding box center [405, 310] width 98 height 13
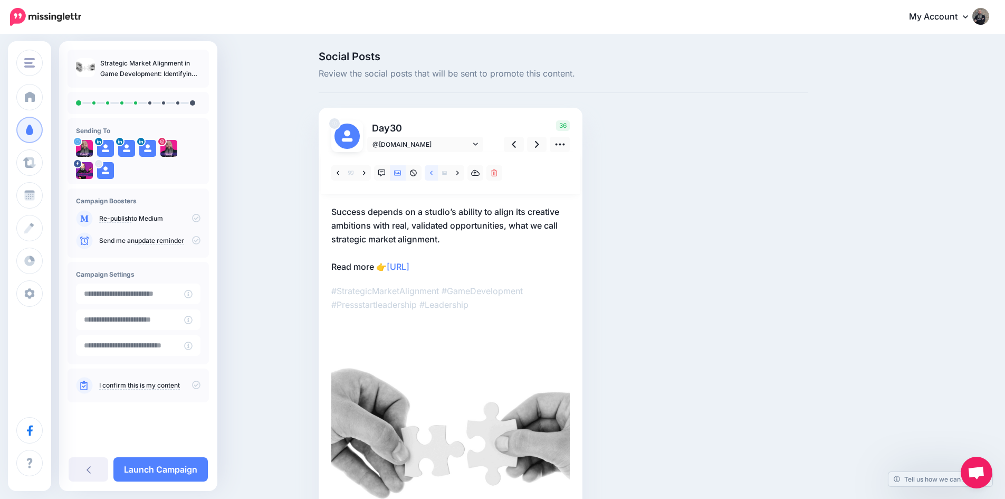
click at [432, 173] on link at bounding box center [431, 172] width 13 height 15
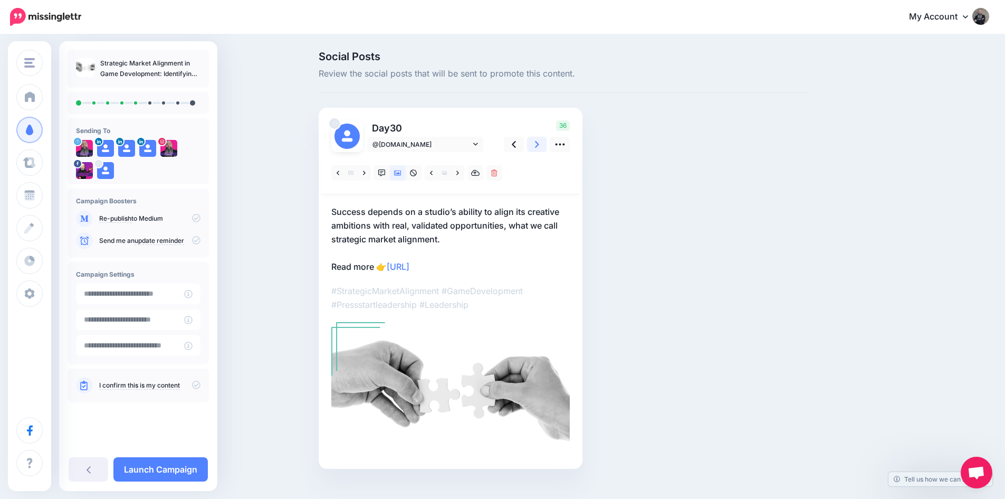
click at [538, 148] on link at bounding box center [537, 144] width 20 height 15
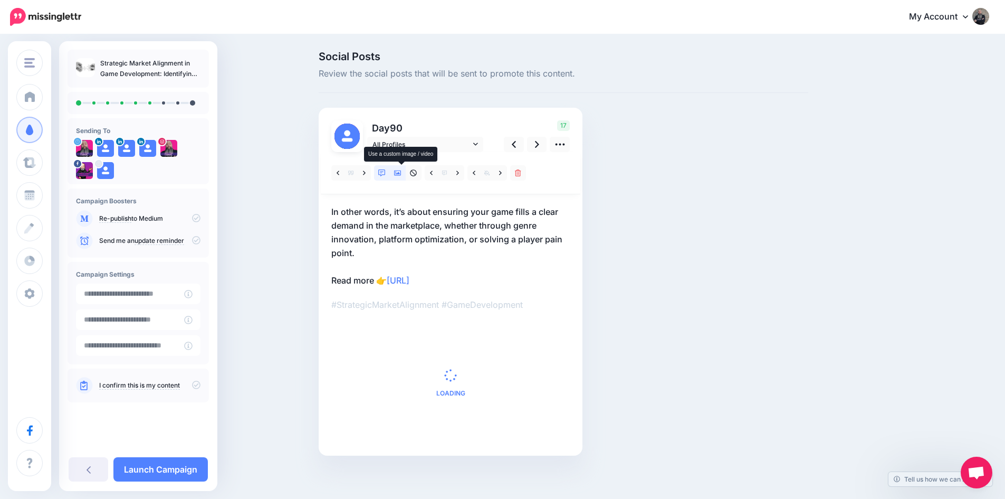
click at [401, 169] on icon at bounding box center [397, 172] width 7 height 7
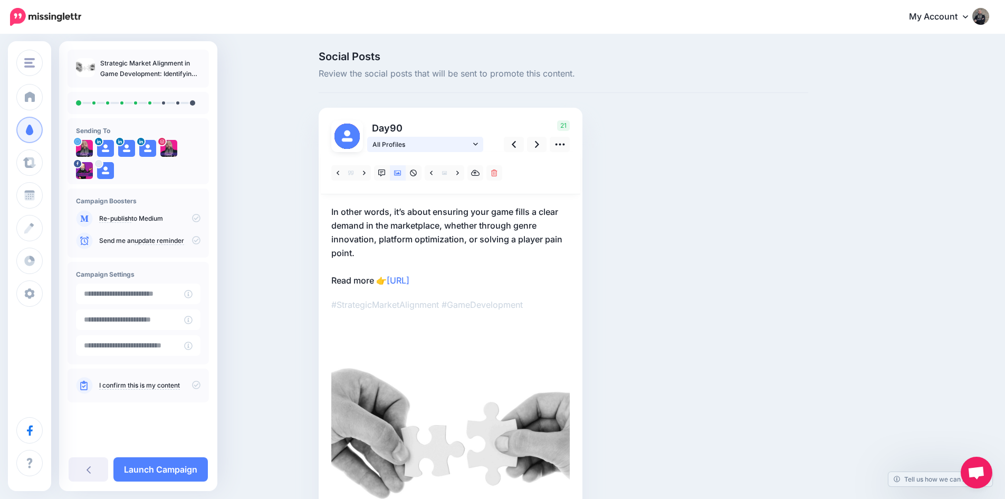
click at [425, 141] on span "All Profiles" at bounding box center [422, 144] width 98 height 11
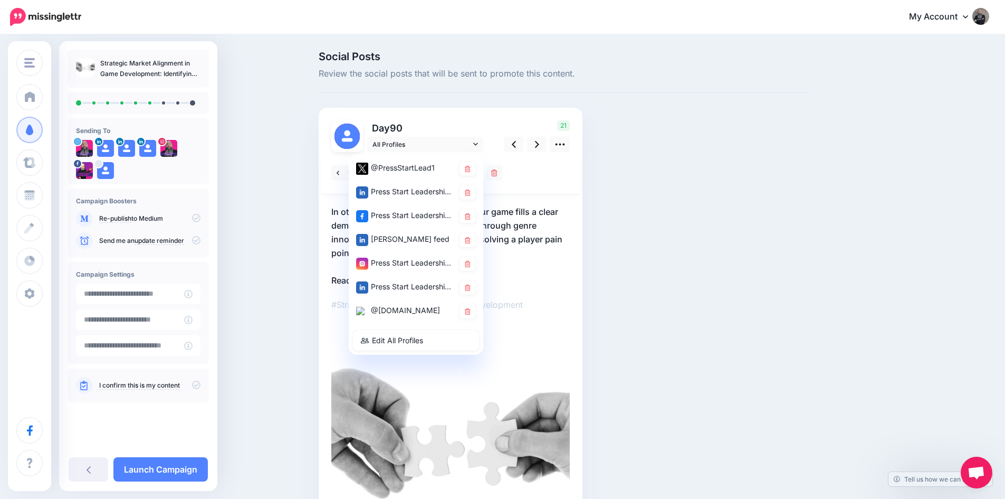
click at [425, 166] on div "@PressStartLead1" at bounding box center [405, 167] width 98 height 13
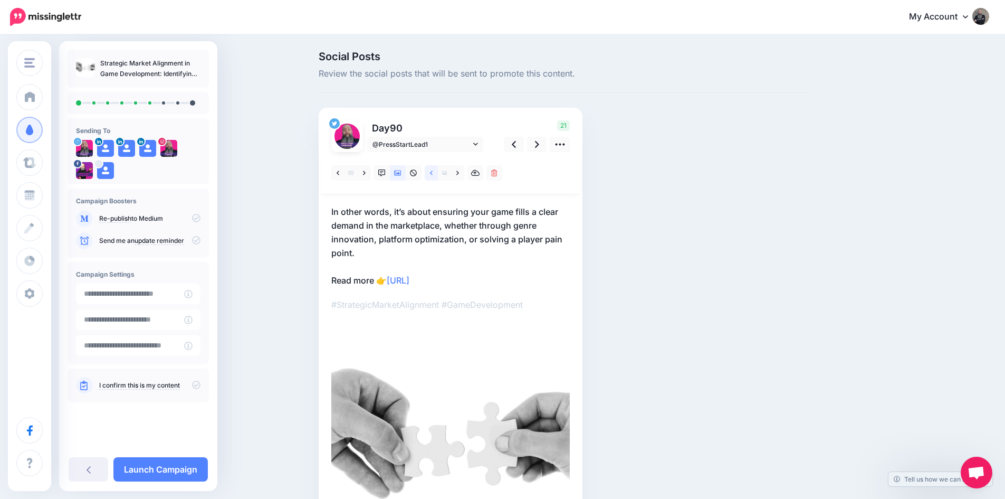
click at [433, 171] on link at bounding box center [431, 172] width 13 height 15
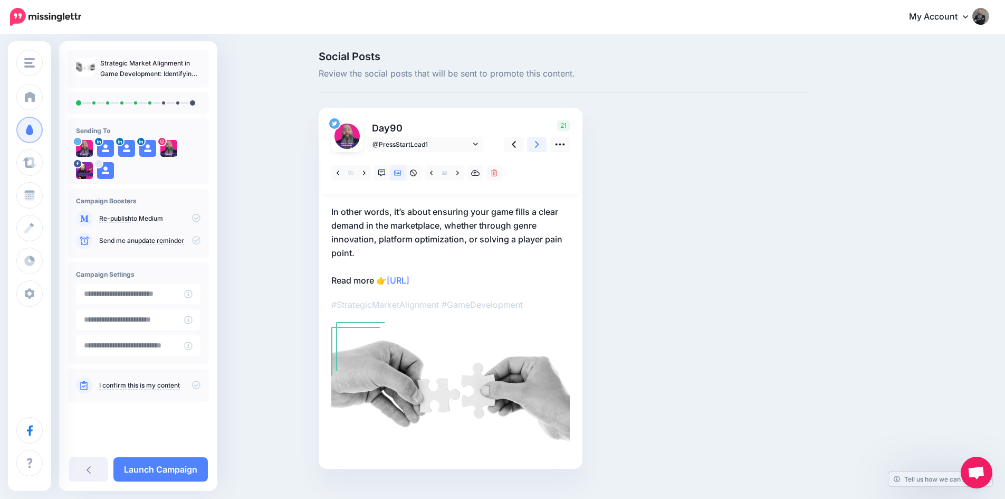
click at [547, 142] on link at bounding box center [537, 144] width 20 height 15
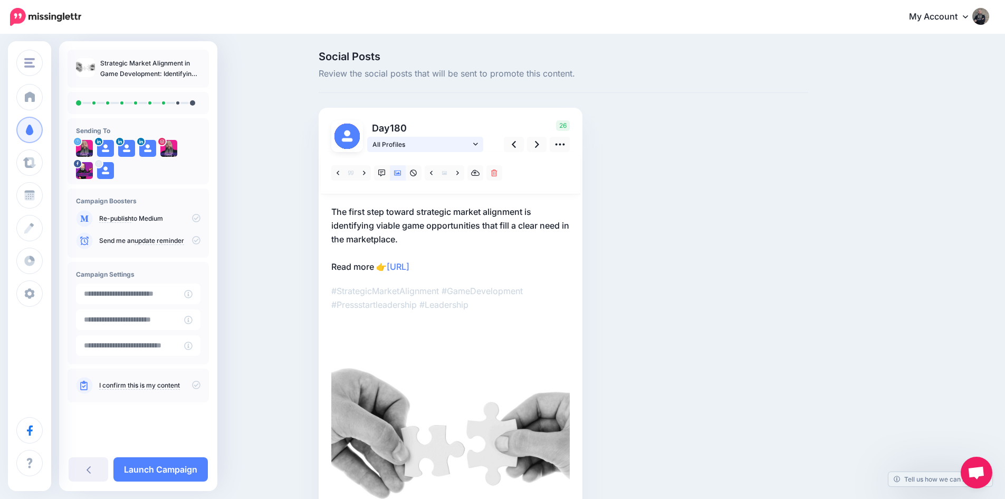
click at [428, 142] on span "All Profiles" at bounding box center [422, 144] width 98 height 11
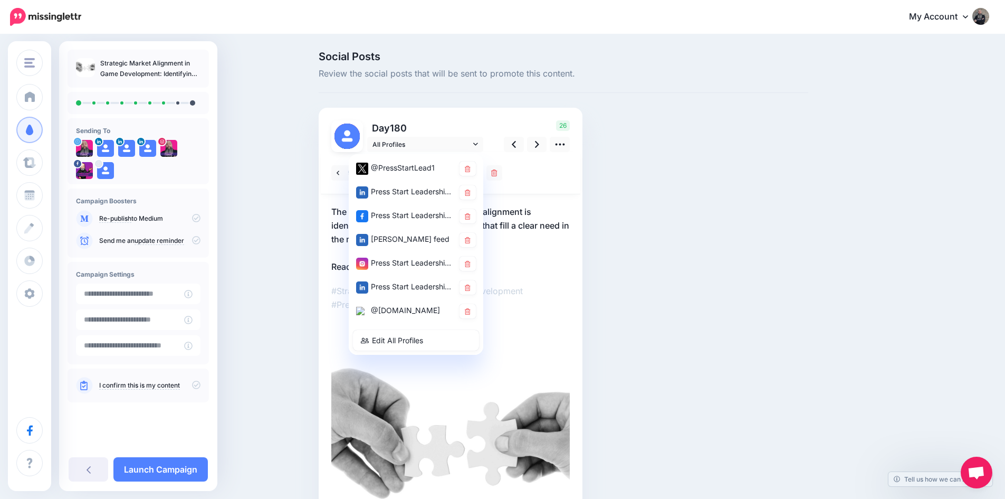
click at [421, 171] on div "@PressStartLead1" at bounding box center [405, 167] width 98 height 13
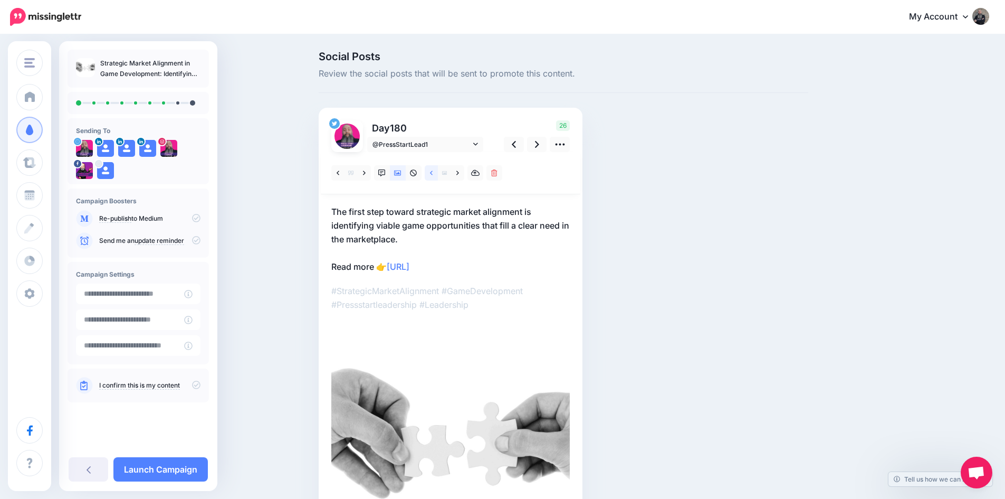
click at [433, 174] on icon at bounding box center [431, 172] width 3 height 4
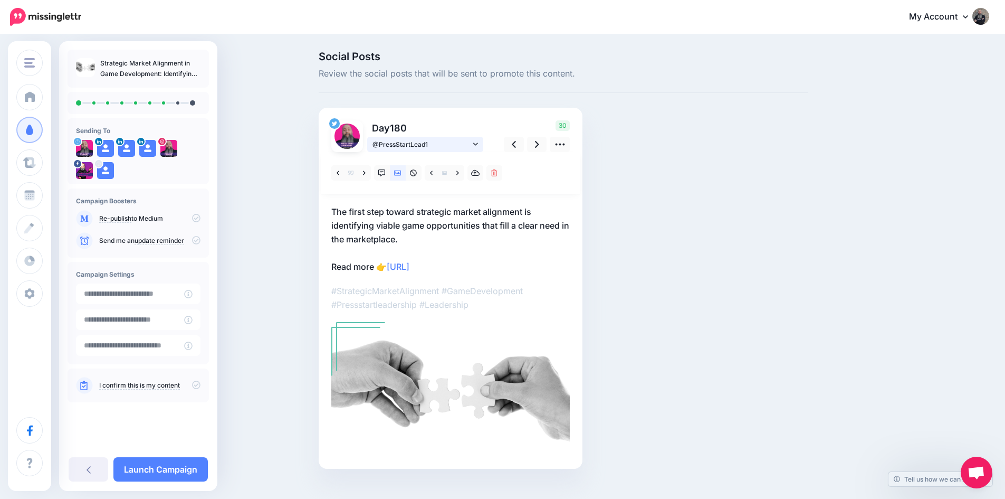
click at [455, 144] on span "@PressStartLead1" at bounding box center [422, 144] width 98 height 11
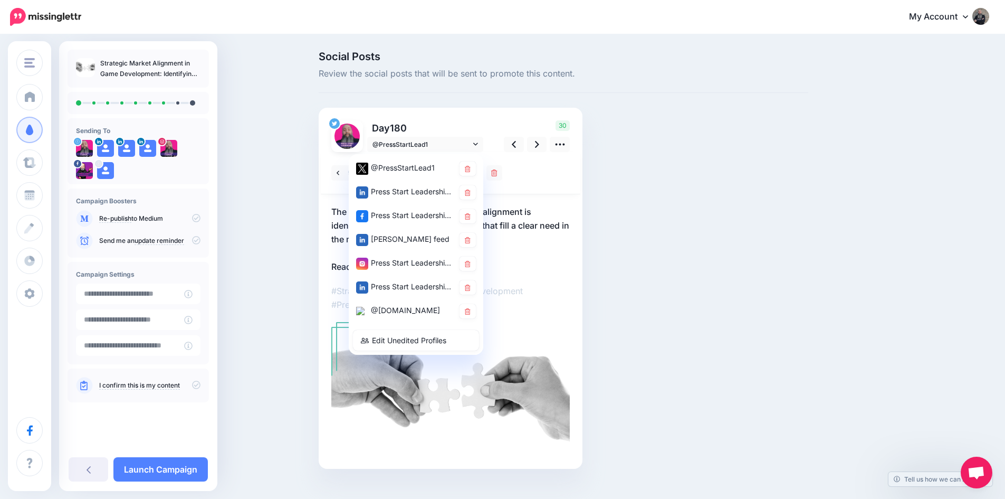
click at [433, 306] on div "@[DOMAIN_NAME]" at bounding box center [405, 310] width 98 height 13
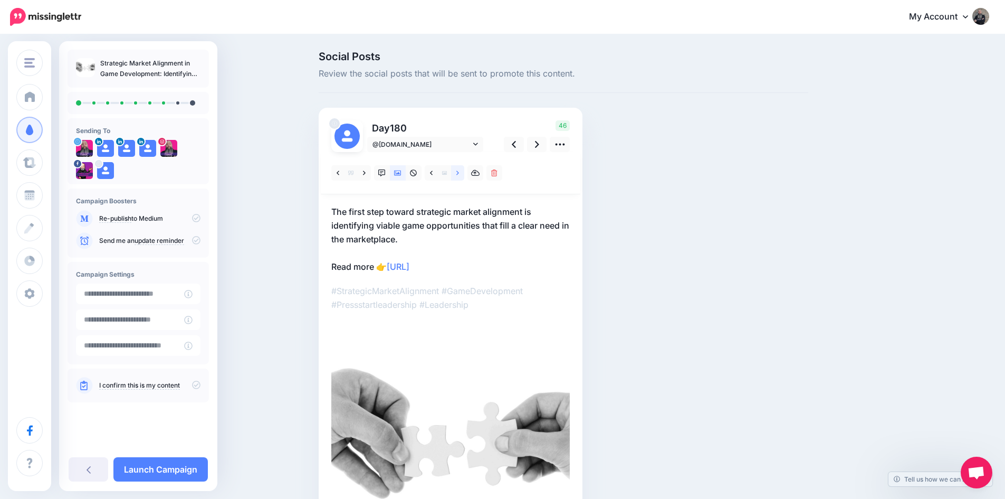
click at [458, 171] on link at bounding box center [457, 172] width 13 height 15
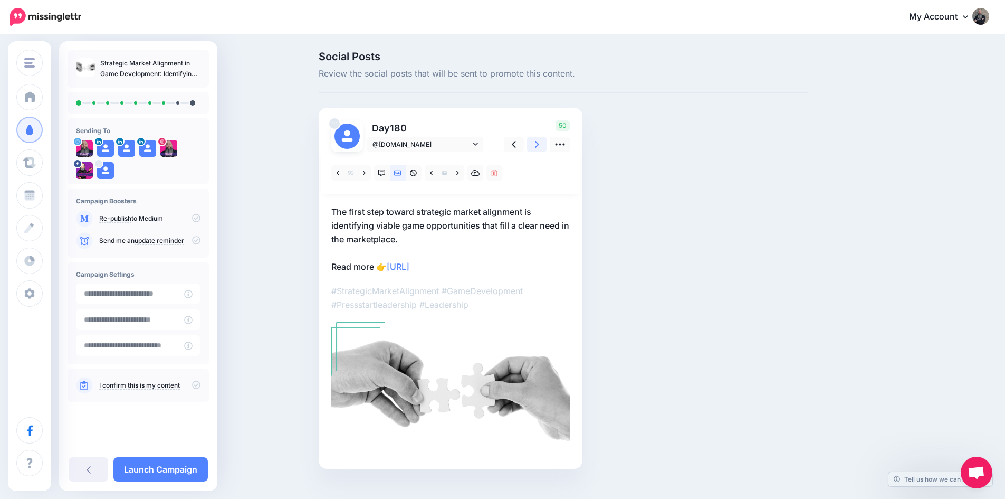
click at [539, 144] on icon at bounding box center [537, 144] width 4 height 7
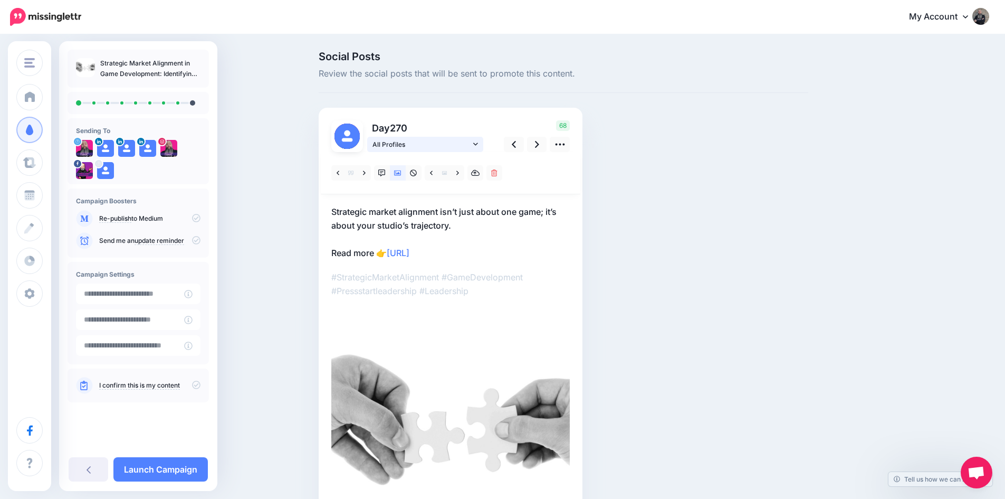
click at [419, 146] on span "All Profiles" at bounding box center [422, 144] width 98 height 11
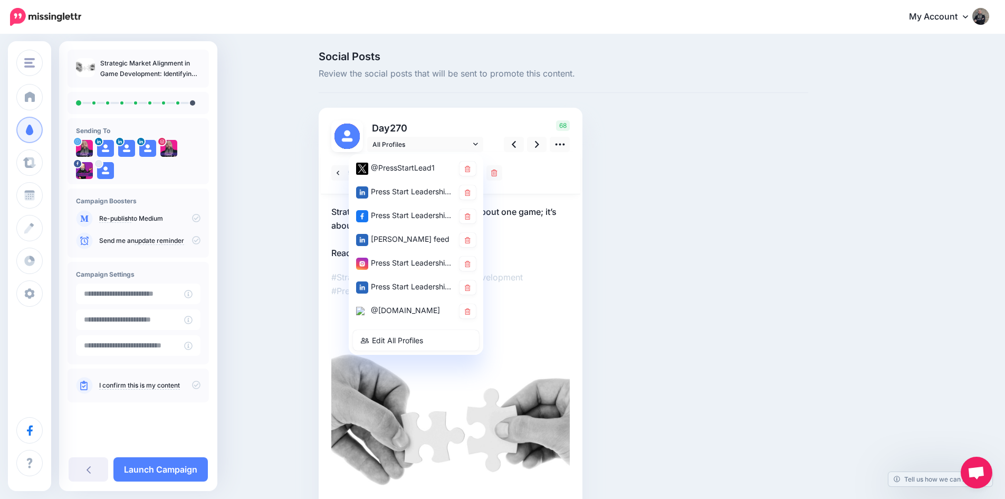
click at [414, 164] on div "@PressStartLead1" at bounding box center [405, 167] width 98 height 13
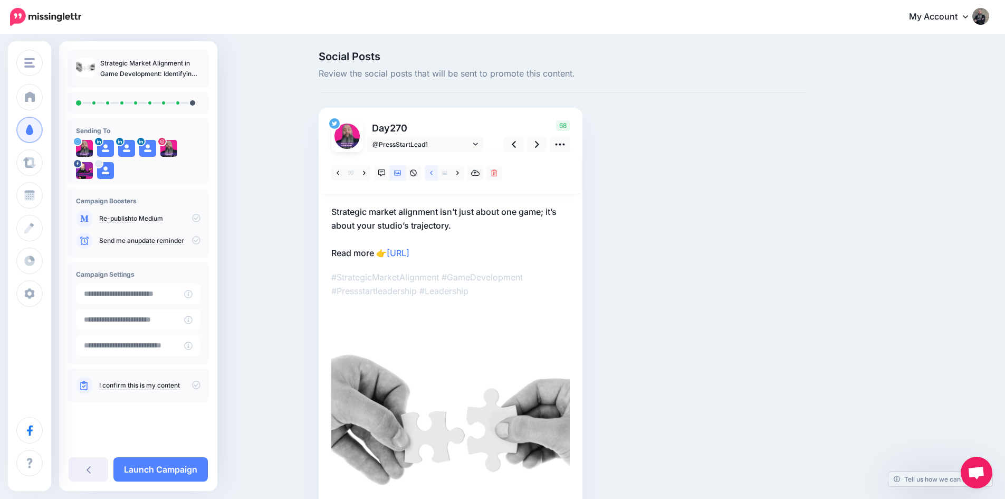
click at [433, 174] on icon at bounding box center [431, 172] width 3 height 7
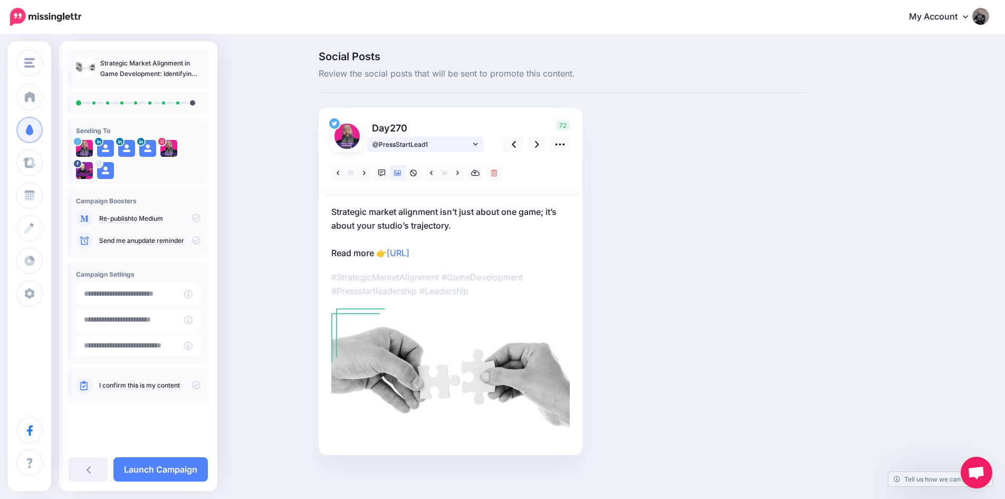
click at [443, 146] on span "@PressStartLead1" at bounding box center [422, 144] width 98 height 11
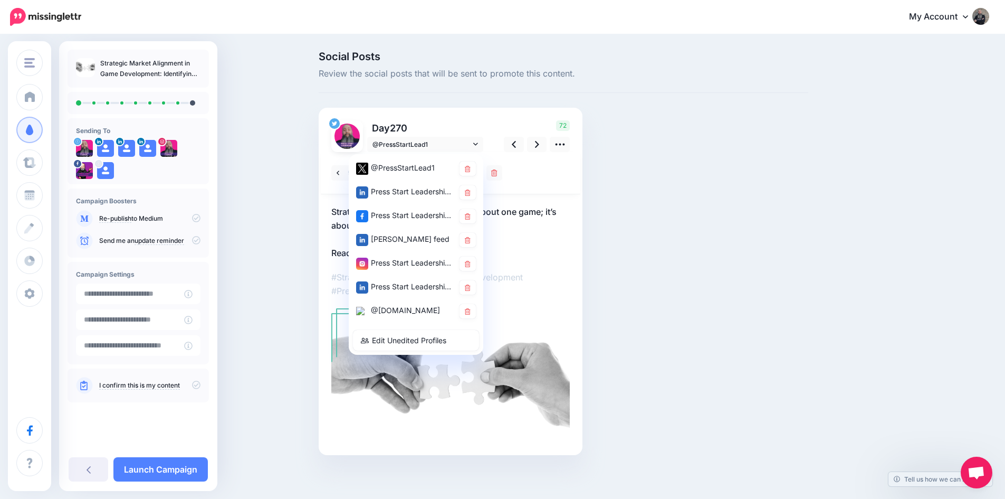
click at [421, 309] on div "@[DOMAIN_NAME]" at bounding box center [405, 310] width 98 height 13
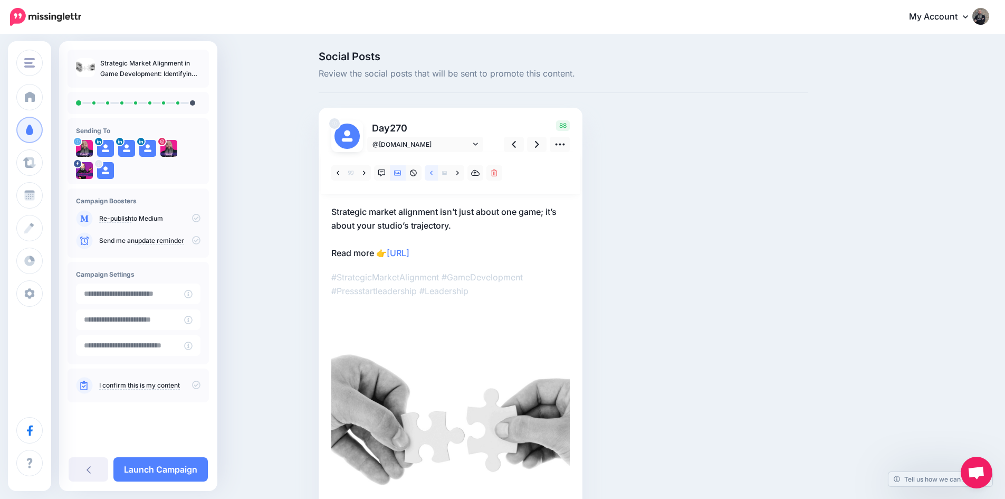
click at [433, 172] on icon at bounding box center [431, 172] width 3 height 7
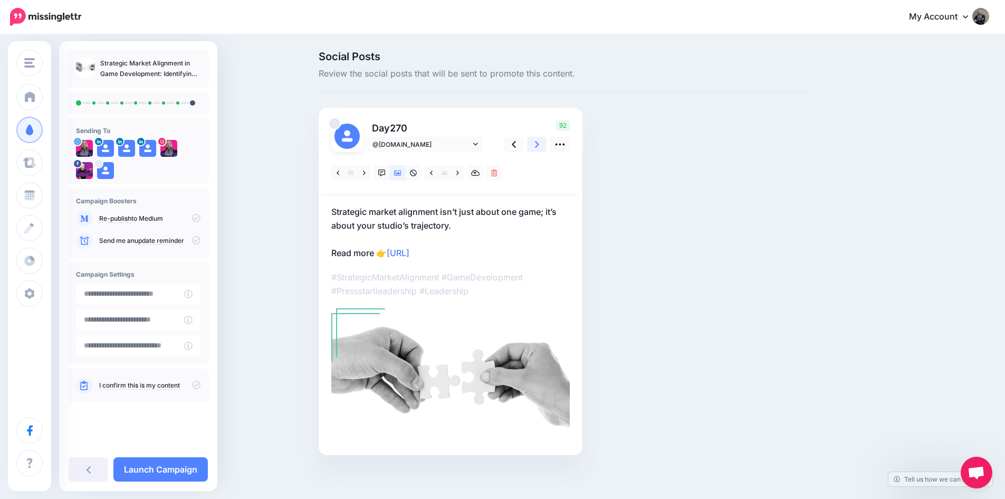
click at [539, 145] on icon at bounding box center [537, 144] width 4 height 11
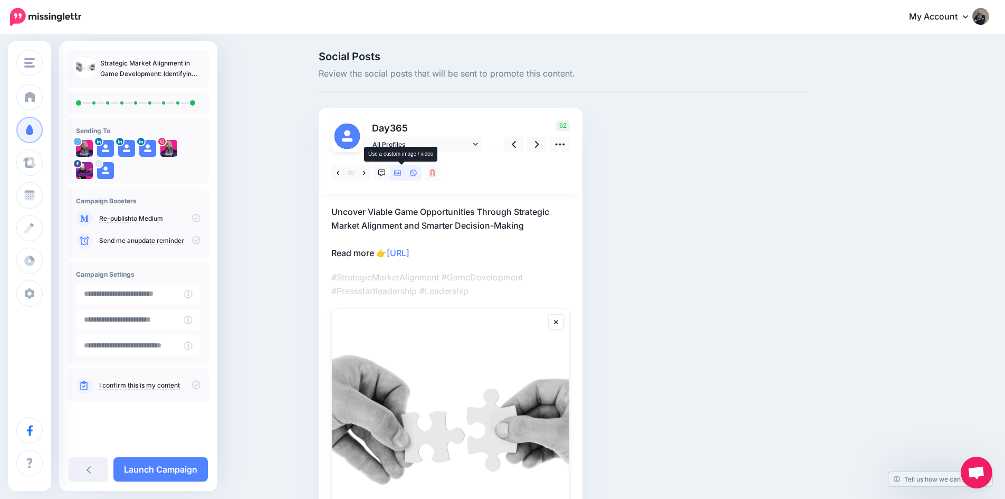
click at [402, 174] on icon at bounding box center [397, 172] width 7 height 5
click at [406, 136] on p "Day 365" at bounding box center [426, 127] width 118 height 15
click at [406, 142] on span "All Profiles" at bounding box center [422, 144] width 98 height 11
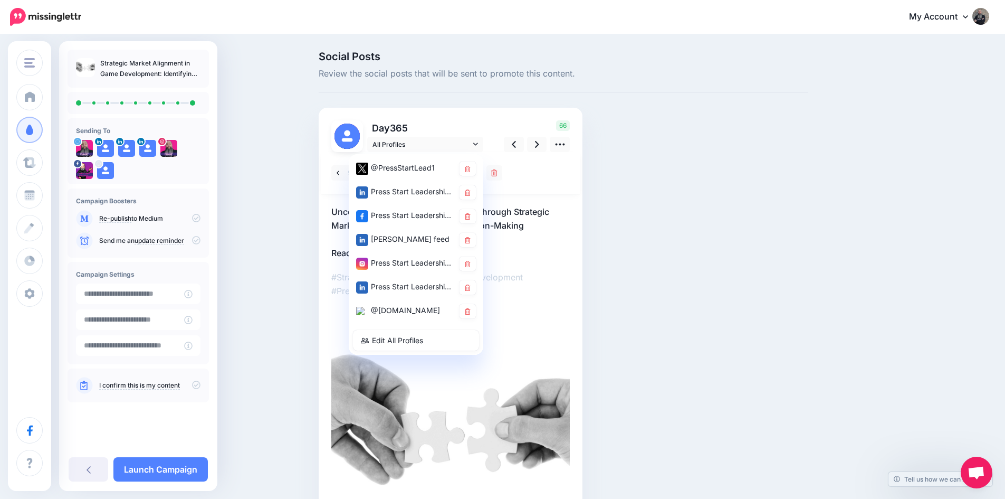
click at [406, 171] on div "@PressStartLead1" at bounding box center [405, 167] width 98 height 13
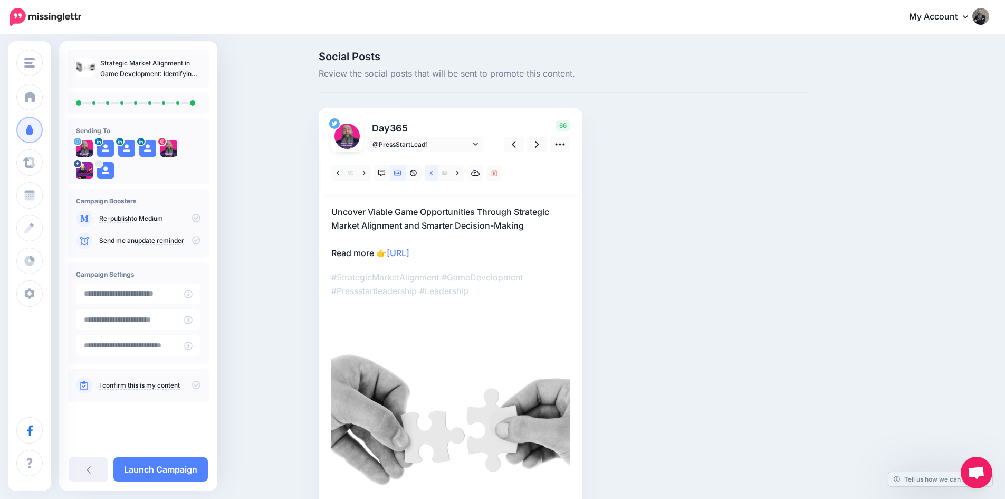
click at [437, 173] on link at bounding box center [431, 172] width 13 height 15
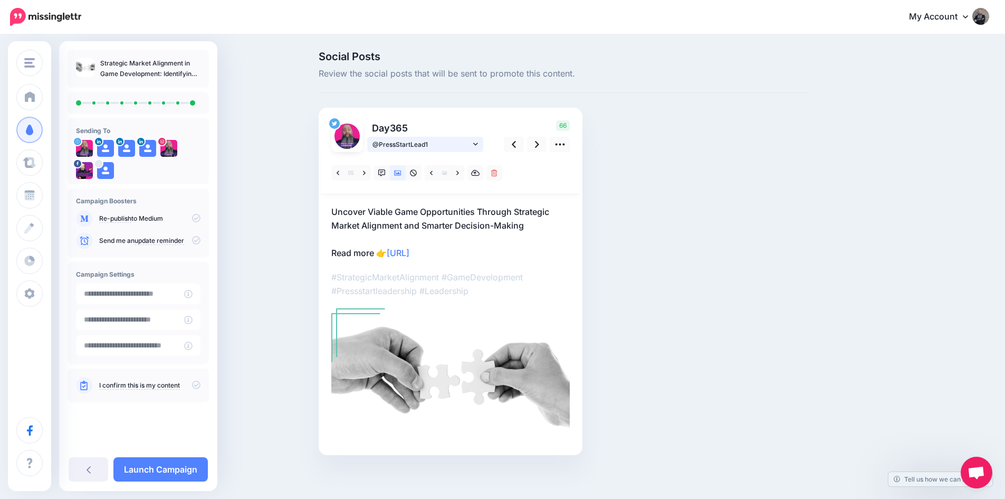
click at [423, 145] on span "@PressStartLead1" at bounding box center [422, 144] width 98 height 11
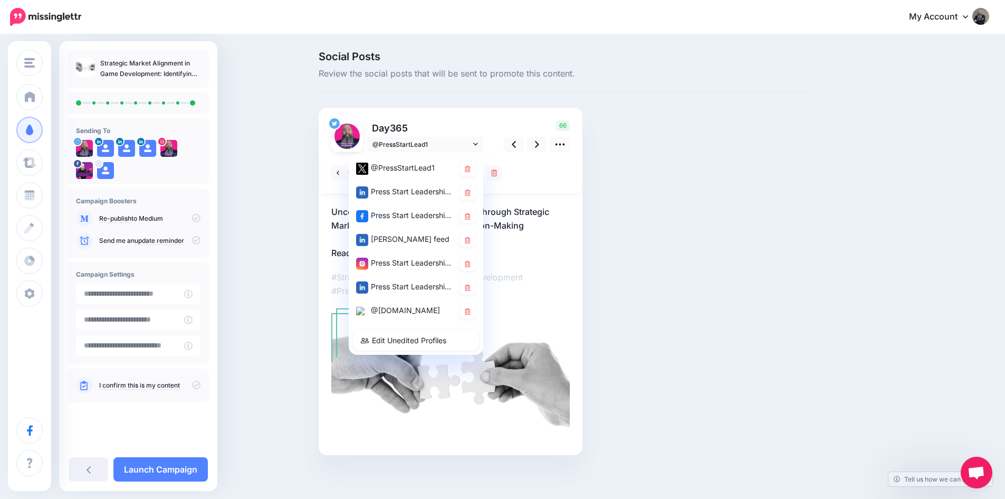
click at [406, 308] on div "@[DOMAIN_NAME]" at bounding box center [405, 310] width 98 height 13
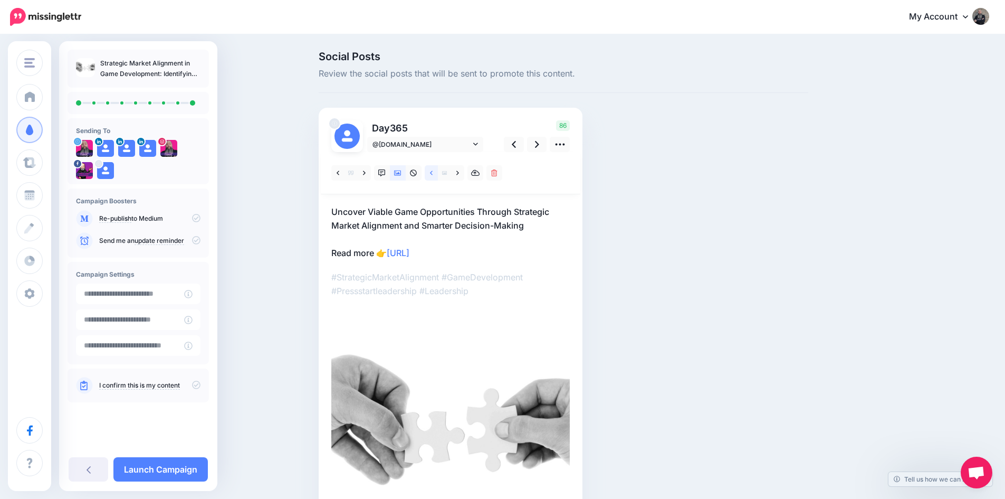
click at [437, 174] on link at bounding box center [431, 172] width 13 height 15
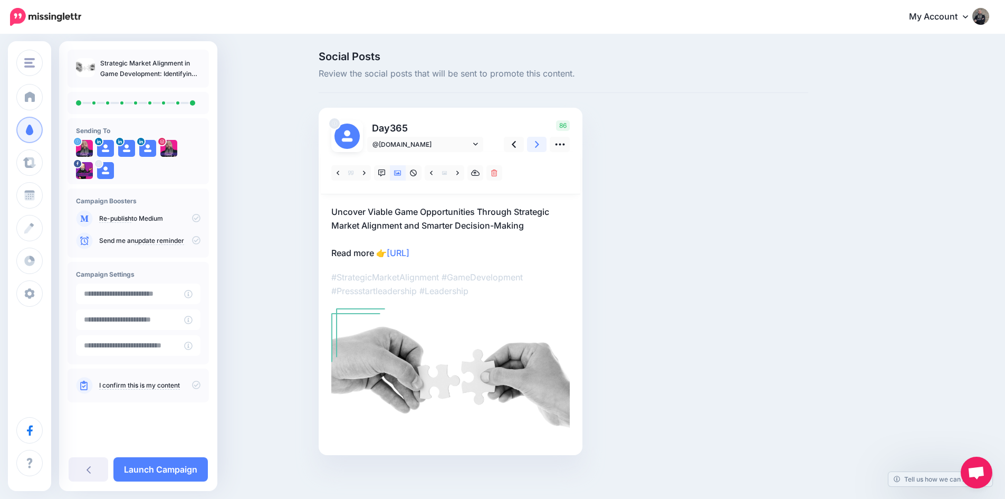
click at [540, 151] on link at bounding box center [537, 144] width 20 height 15
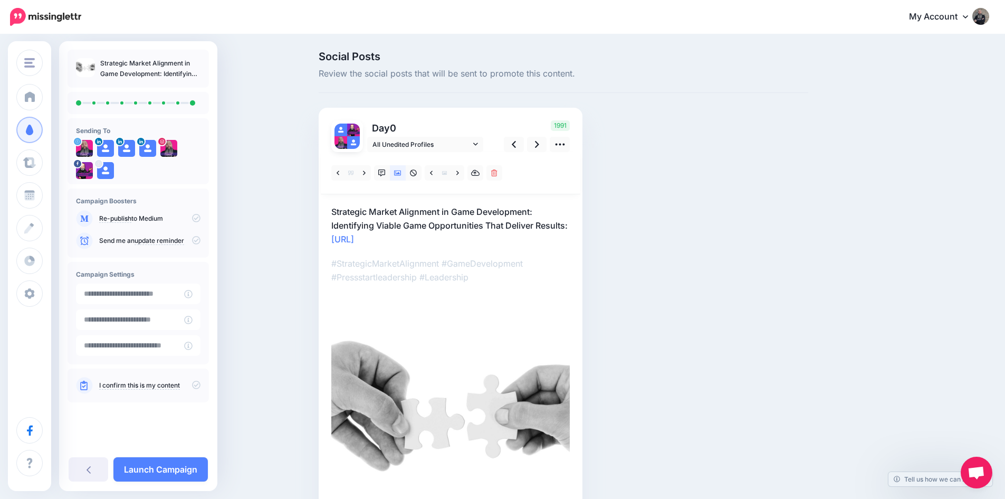
click at [155, 471] on link "Launch Campaign" at bounding box center [160, 469] width 94 height 24
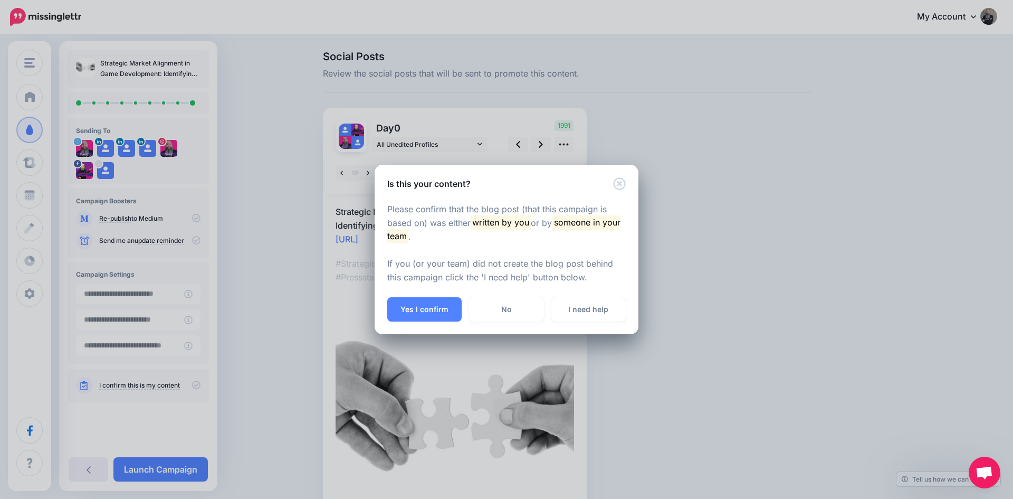
click at [432, 305] on button "Yes I confirm" at bounding box center [424, 309] width 74 height 24
